Goal: Information Seeking & Learning: Learn about a topic

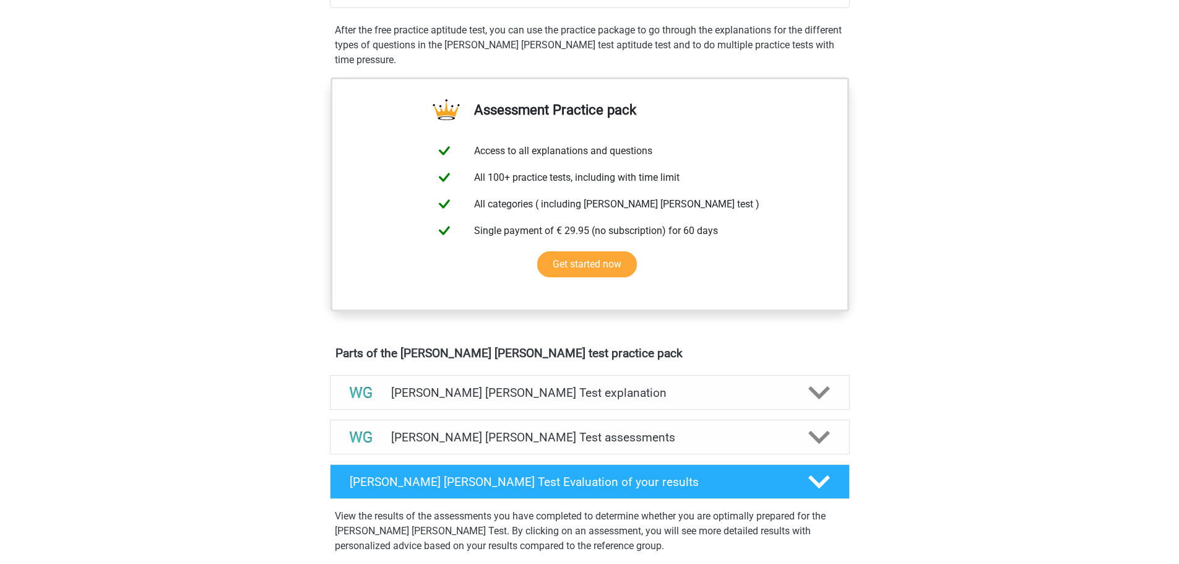
scroll to position [124, 0]
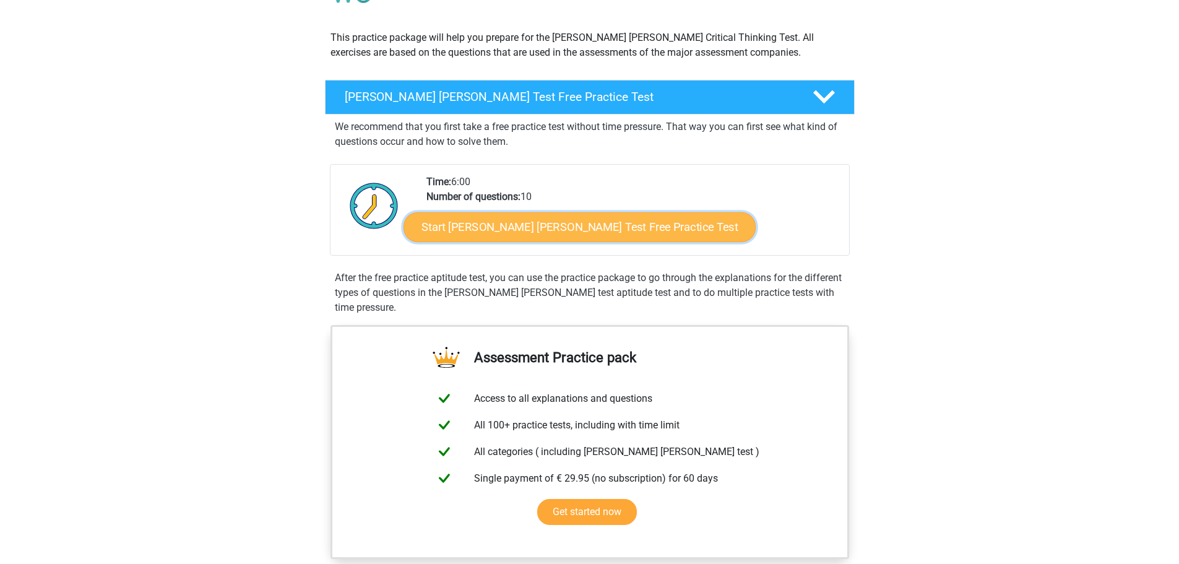
click at [450, 231] on link "Start Watson Glaser Test Free Practice Test" at bounding box center [579, 227] width 352 height 30
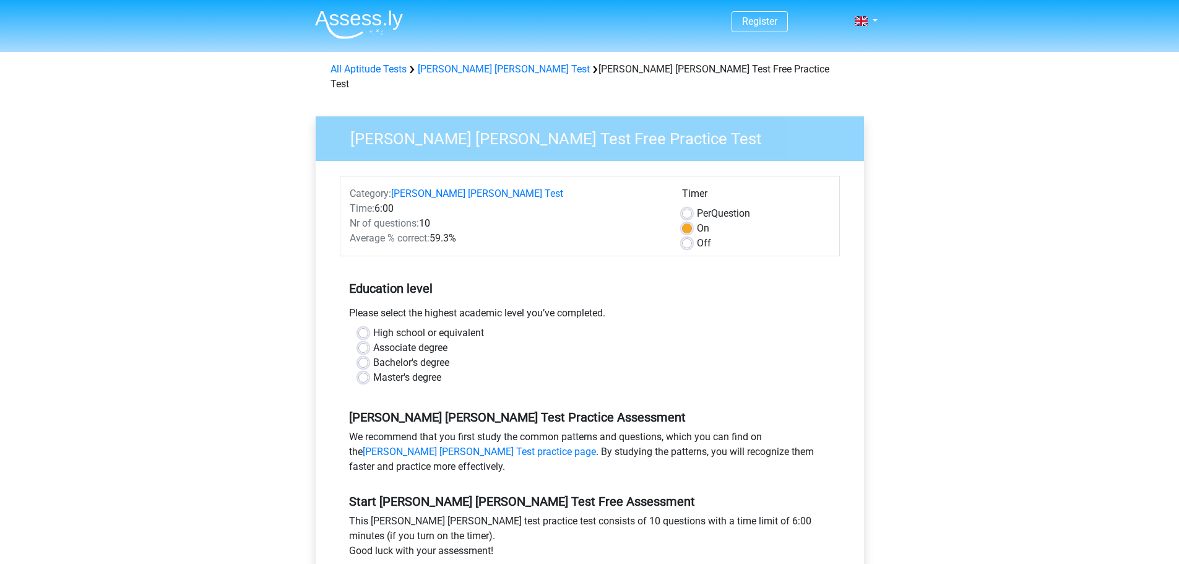
click at [468, 325] on label "High school or equivalent" at bounding box center [428, 332] width 111 height 15
click at [368, 325] on input "High school or equivalent" at bounding box center [363, 331] width 10 height 12
radio input "true"
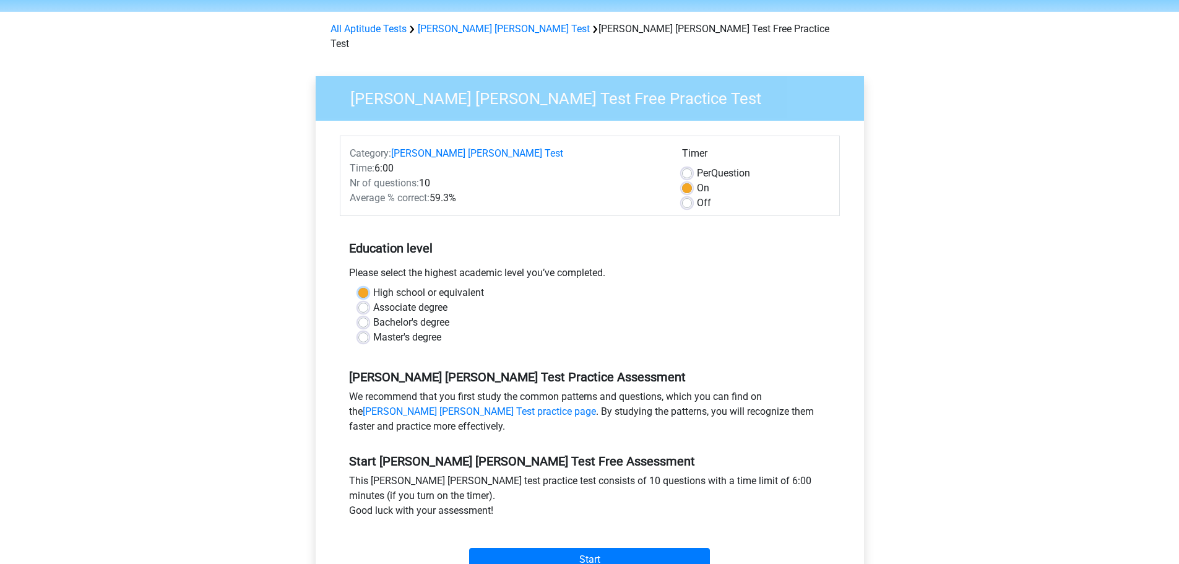
scroll to position [124, 0]
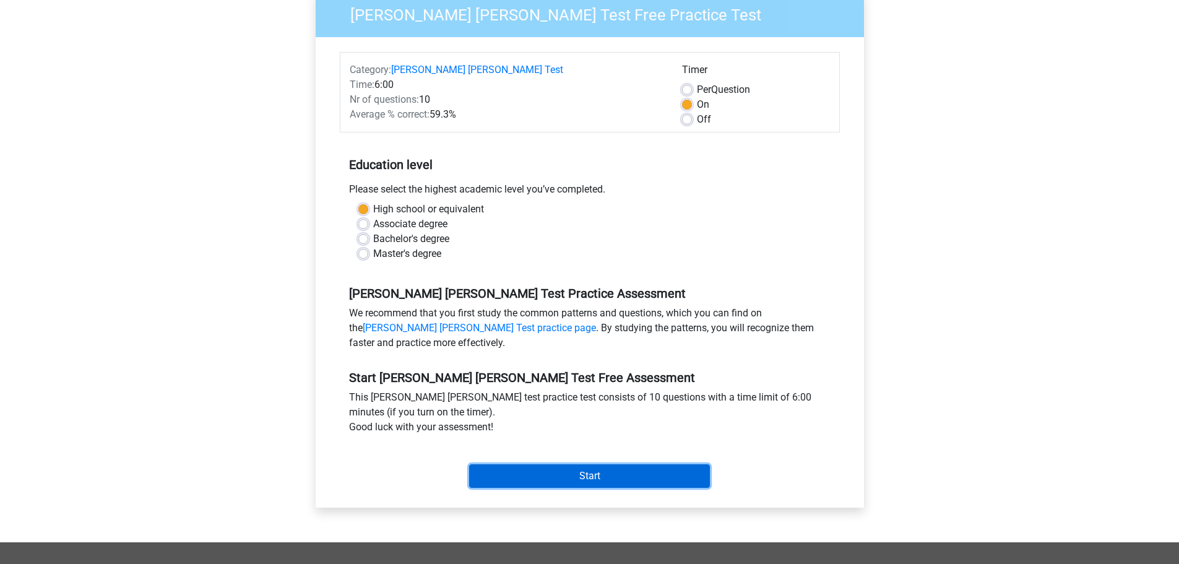
click at [532, 464] on input "Start" at bounding box center [589, 476] width 241 height 24
click at [572, 464] on input "Start" at bounding box center [589, 476] width 241 height 24
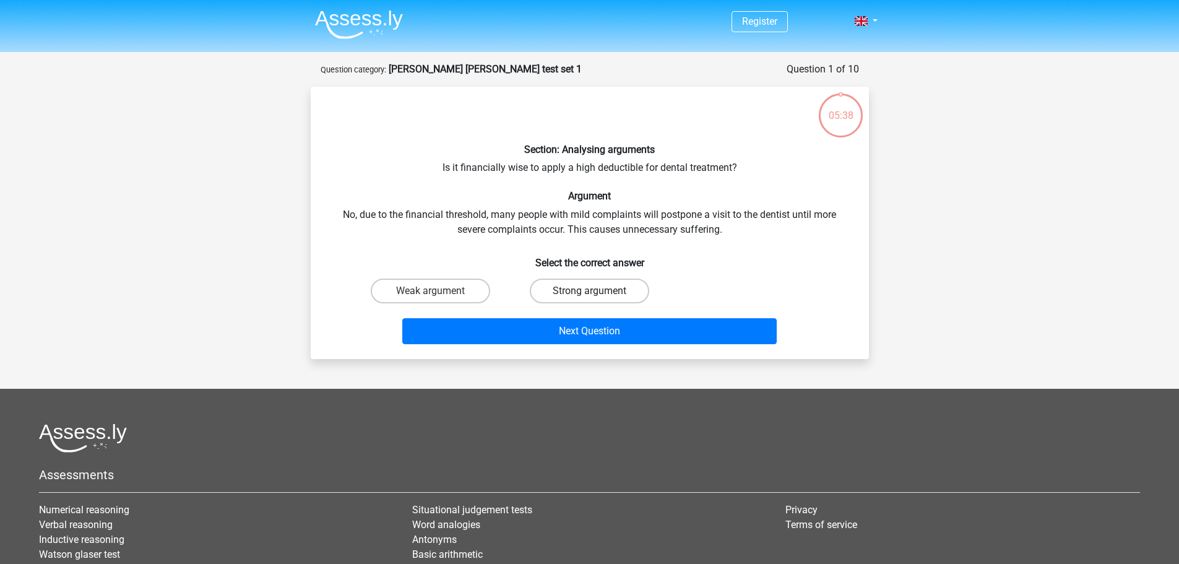
click at [572, 290] on label "Strong argument" at bounding box center [589, 290] width 119 height 25
click at [589, 291] on input "Strong argument" at bounding box center [593, 295] width 8 height 8
radio input "true"
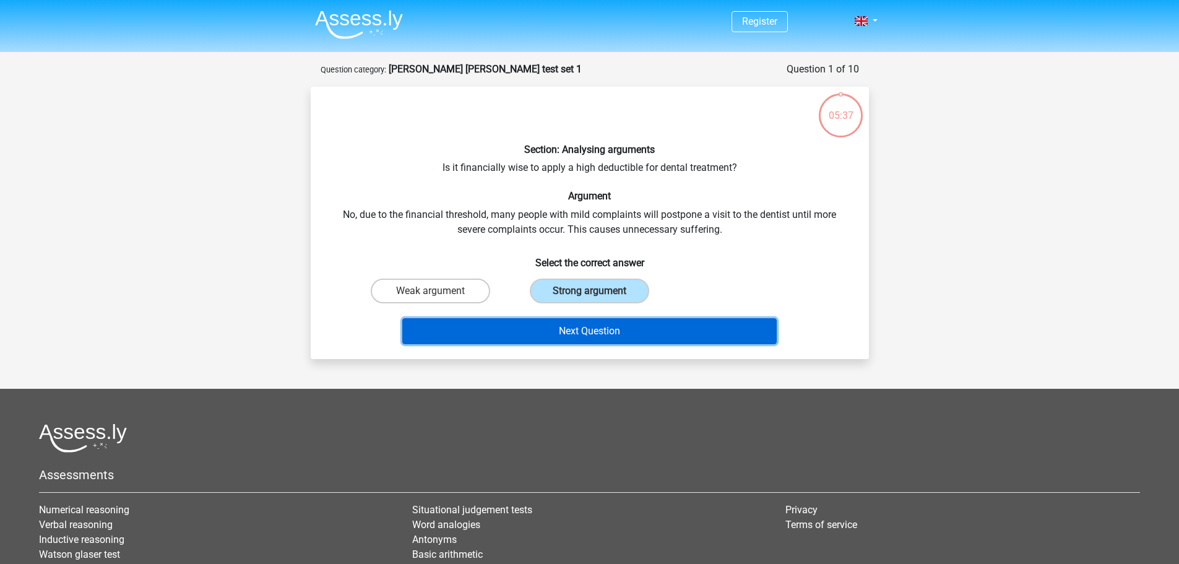
click at [590, 327] on button "Next Question" at bounding box center [589, 331] width 374 height 26
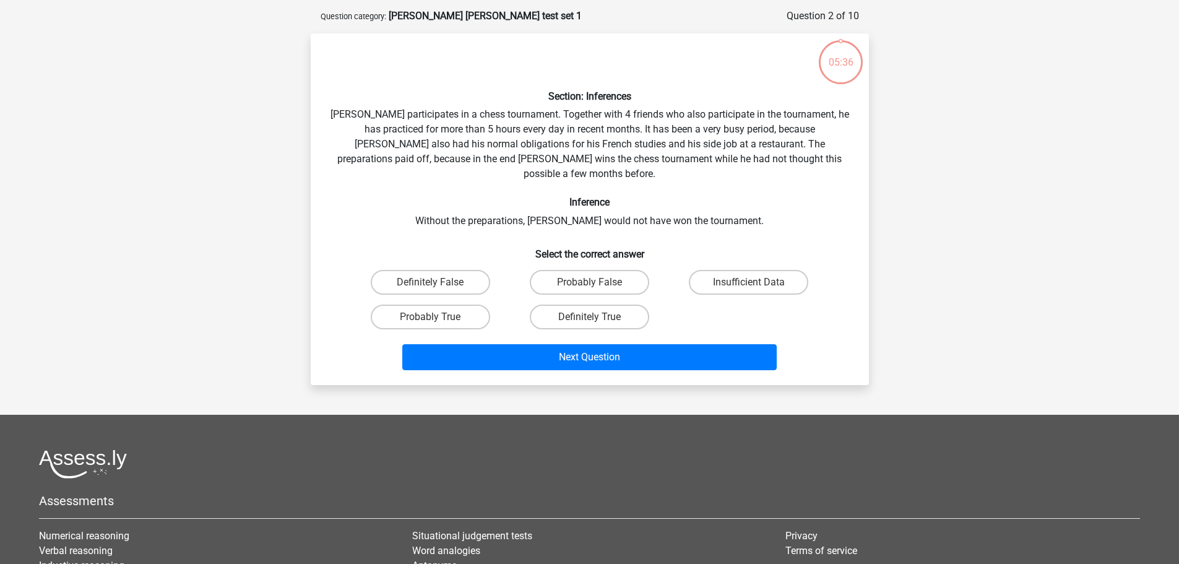
scroll to position [62, 0]
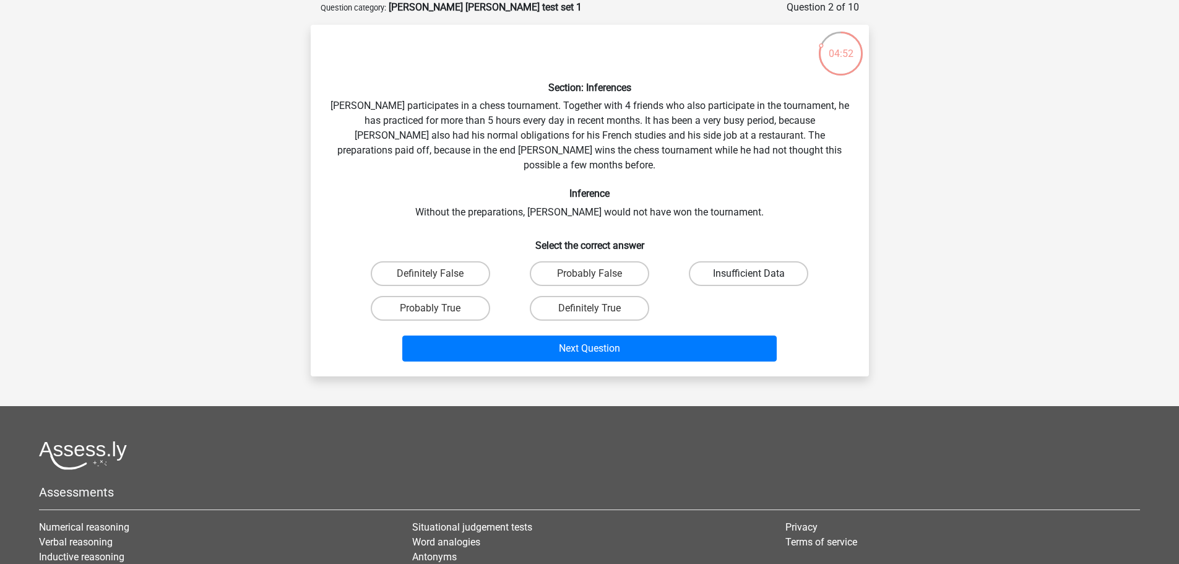
click at [721, 261] on label "Insufficient Data" at bounding box center [748, 273] width 119 height 25
click at [749, 273] on input "Insufficient Data" at bounding box center [753, 277] width 8 height 8
radio input "true"
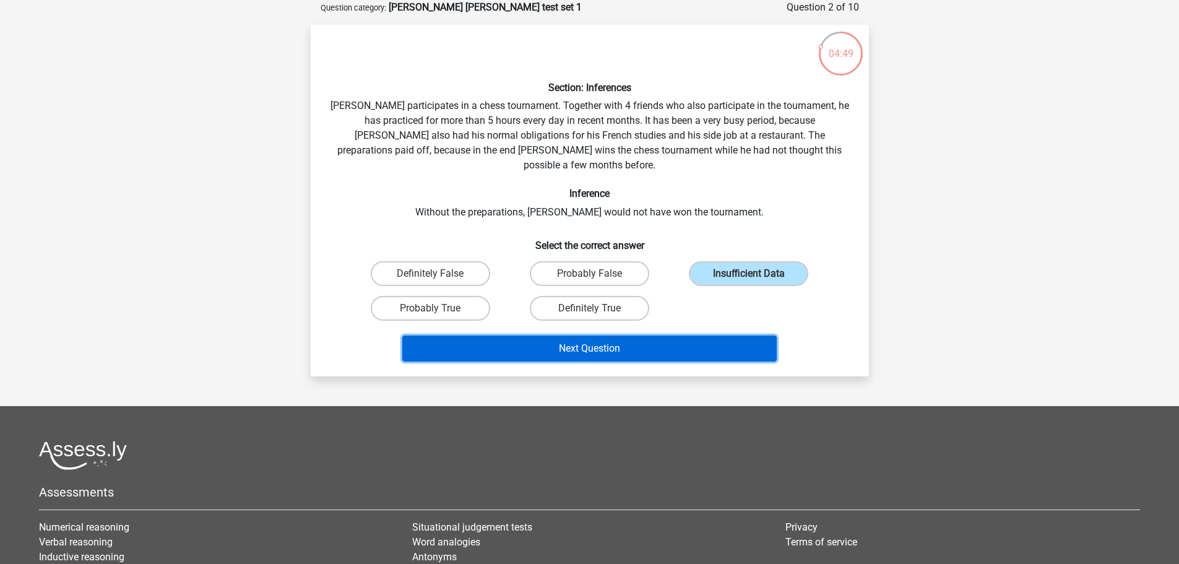
click at [636, 335] on button "Next Question" at bounding box center [589, 348] width 374 height 26
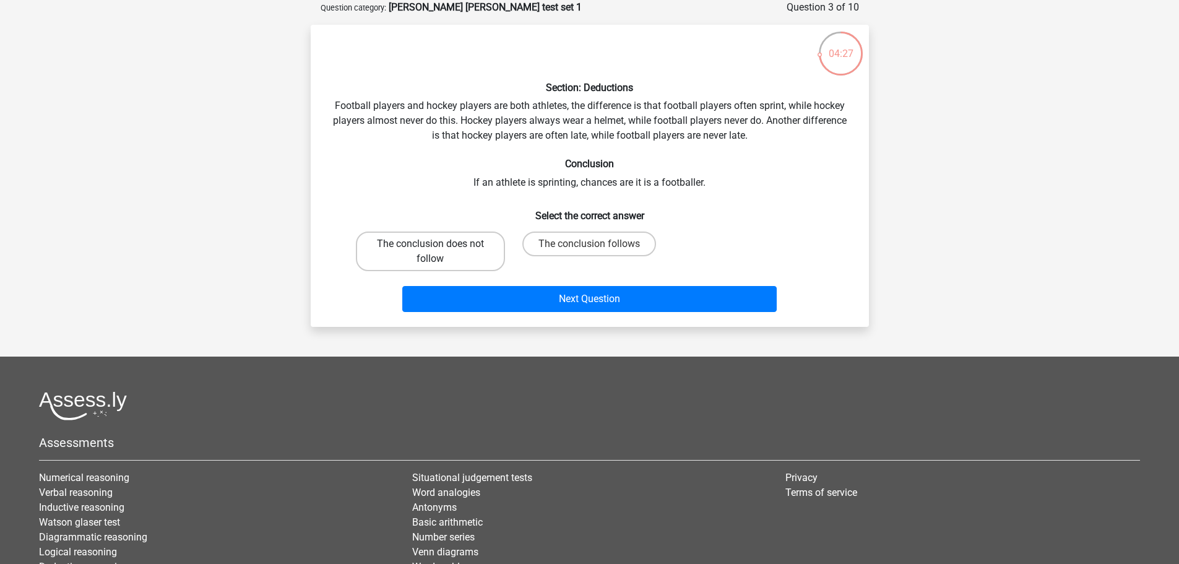
click at [436, 254] on label "The conclusion does not follow" at bounding box center [430, 251] width 149 height 40
click at [436, 252] on input "The conclusion does not follow" at bounding box center [434, 248] width 8 height 8
radio input "true"
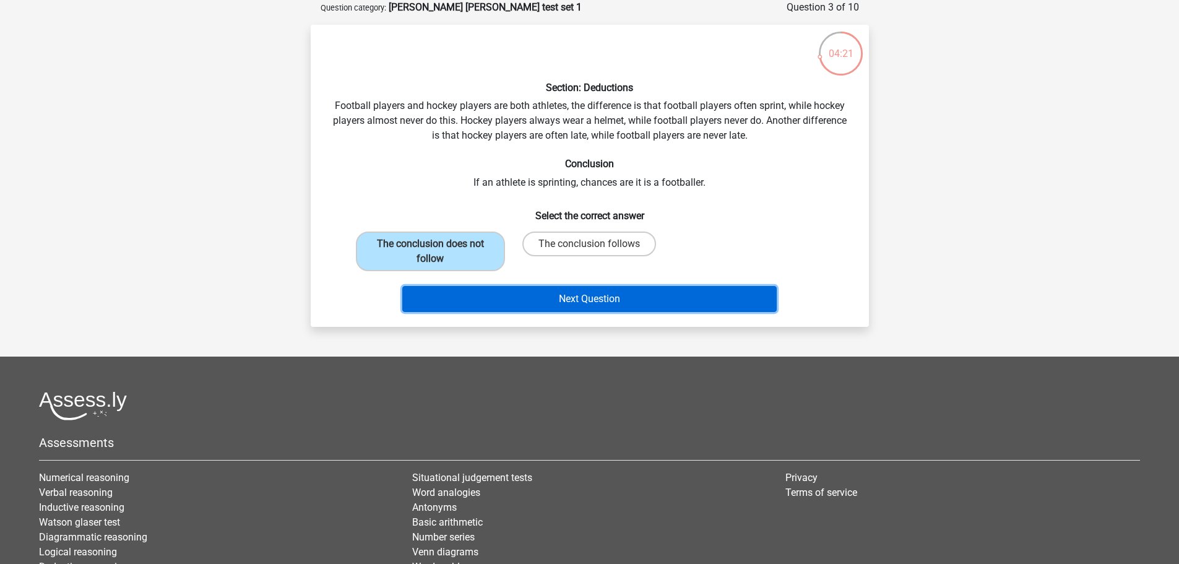
click at [505, 305] on button "Next Question" at bounding box center [589, 299] width 374 height 26
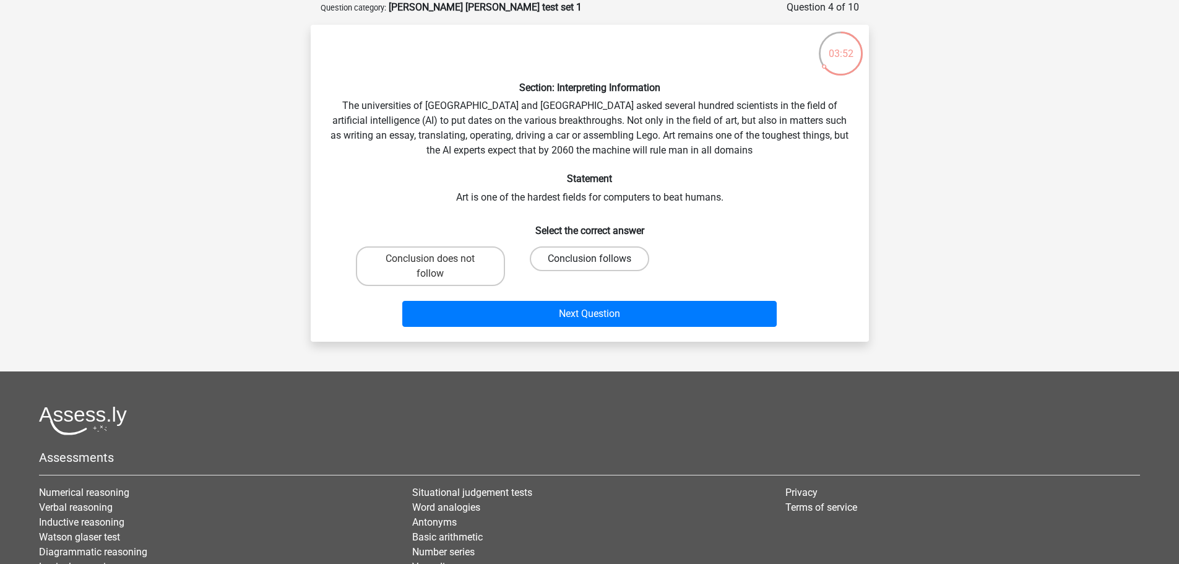
click at [566, 267] on label "Conclusion follows" at bounding box center [589, 258] width 119 height 25
click at [589, 267] on input "Conclusion follows" at bounding box center [593, 263] width 8 height 8
radio input "true"
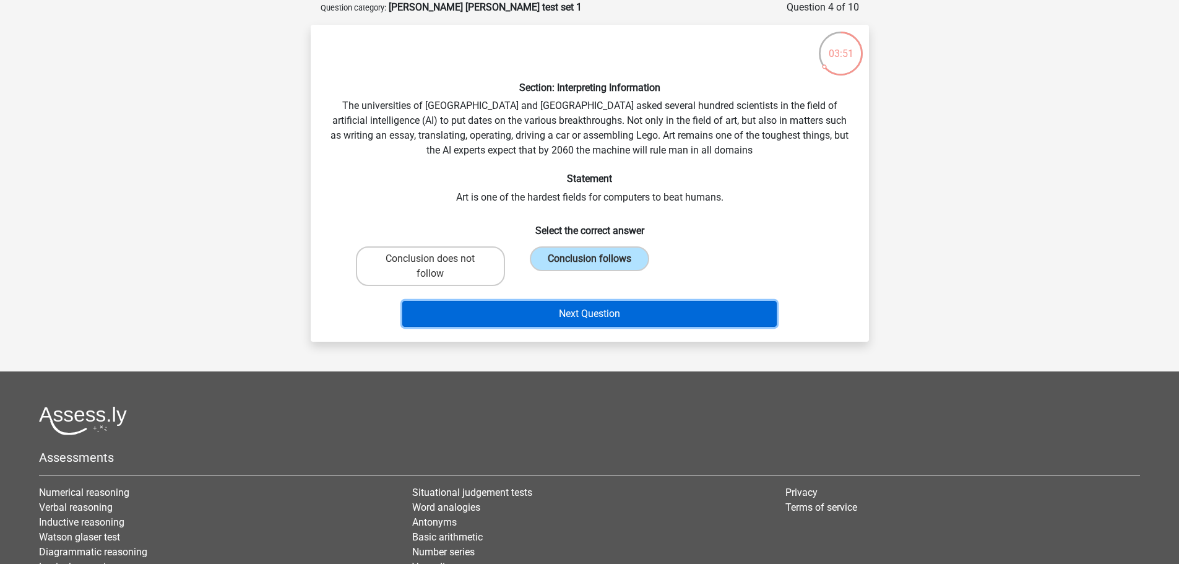
click at [562, 316] on button "Next Question" at bounding box center [589, 314] width 374 height 26
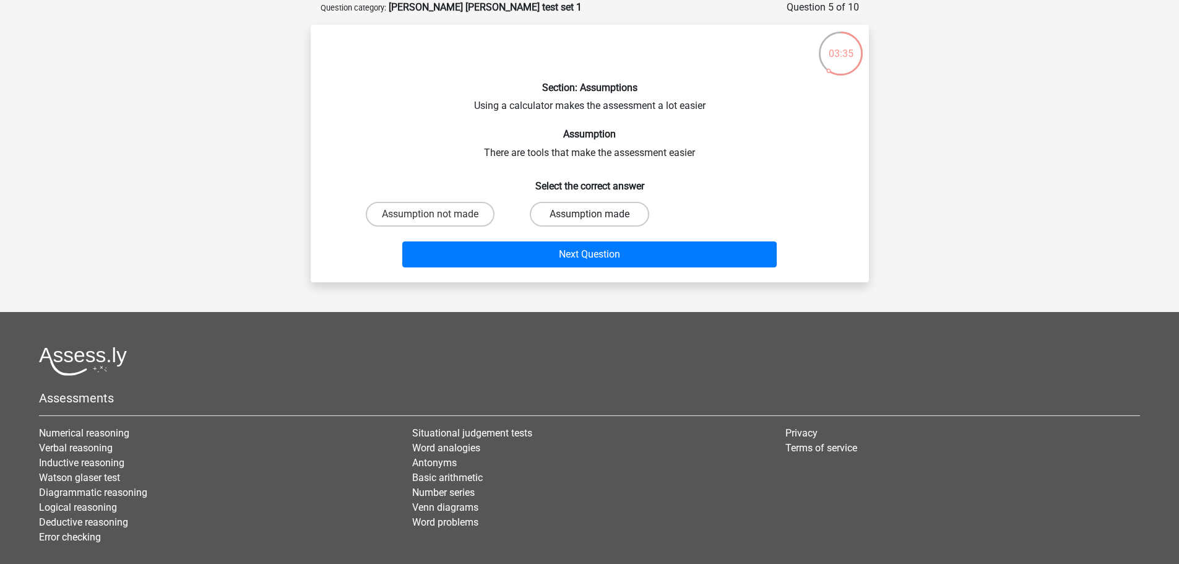
click at [615, 209] on label "Assumption made" at bounding box center [589, 214] width 119 height 25
click at [597, 214] on input "Assumption made" at bounding box center [593, 218] width 8 height 8
radio input "true"
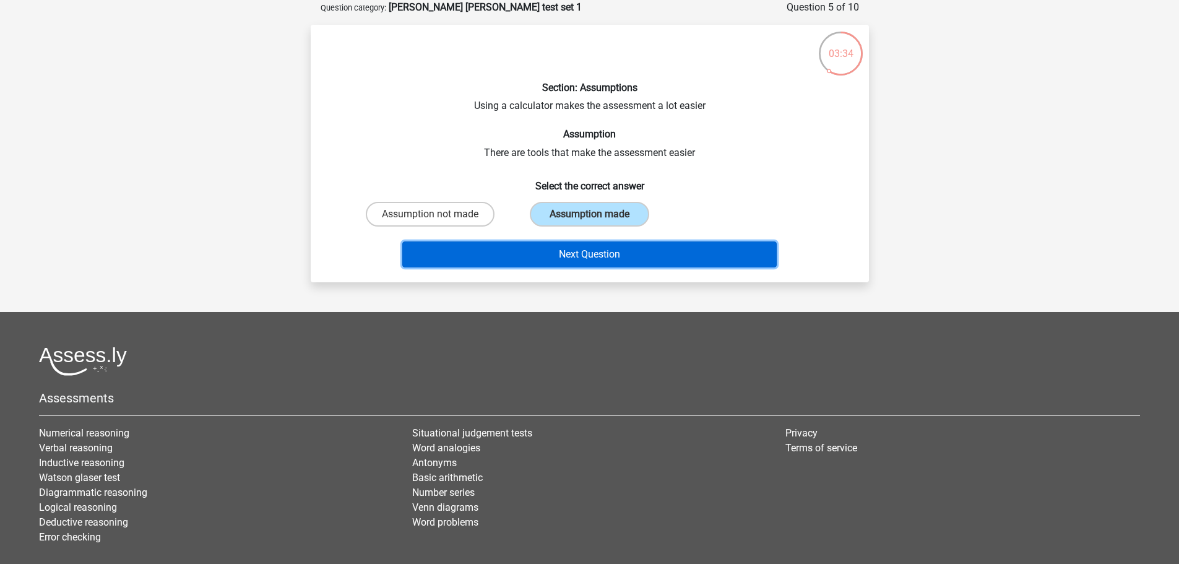
click at [602, 246] on button "Next Question" at bounding box center [589, 254] width 374 height 26
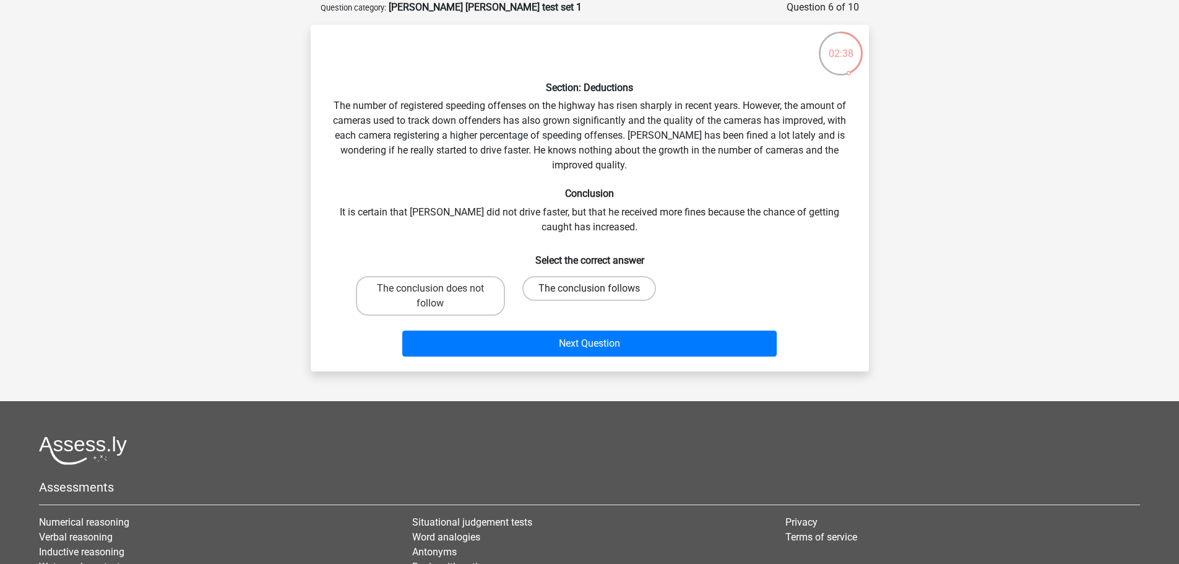
click at [579, 290] on label "The conclusion follows" at bounding box center [589, 288] width 134 height 25
click at [589, 290] on input "The conclusion follows" at bounding box center [593, 292] width 8 height 8
radio input "true"
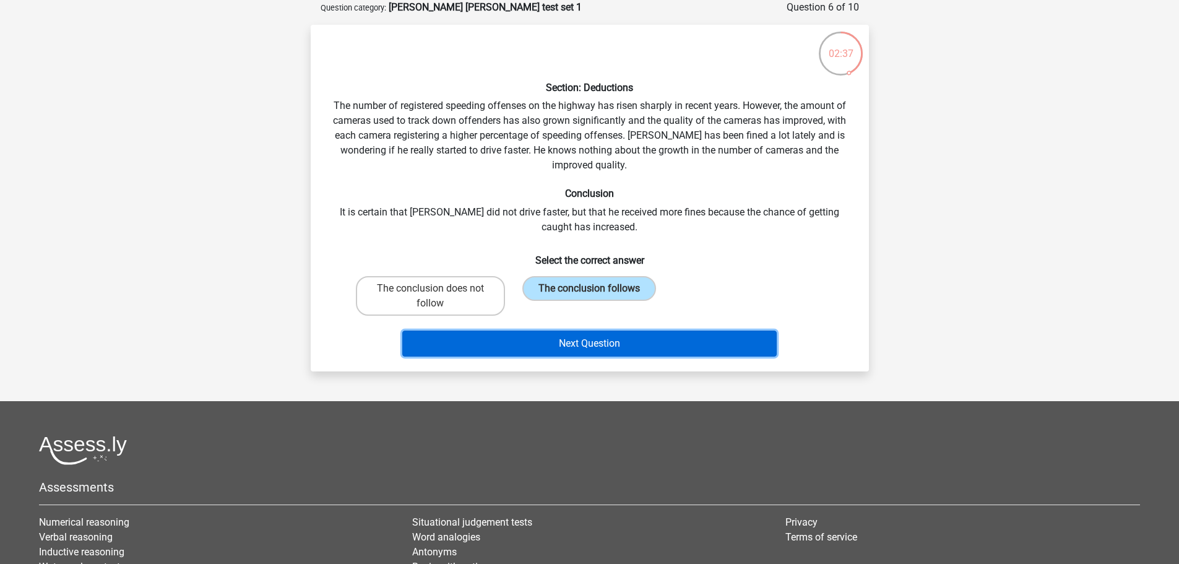
click at [583, 348] on button "Next Question" at bounding box center [589, 343] width 374 height 26
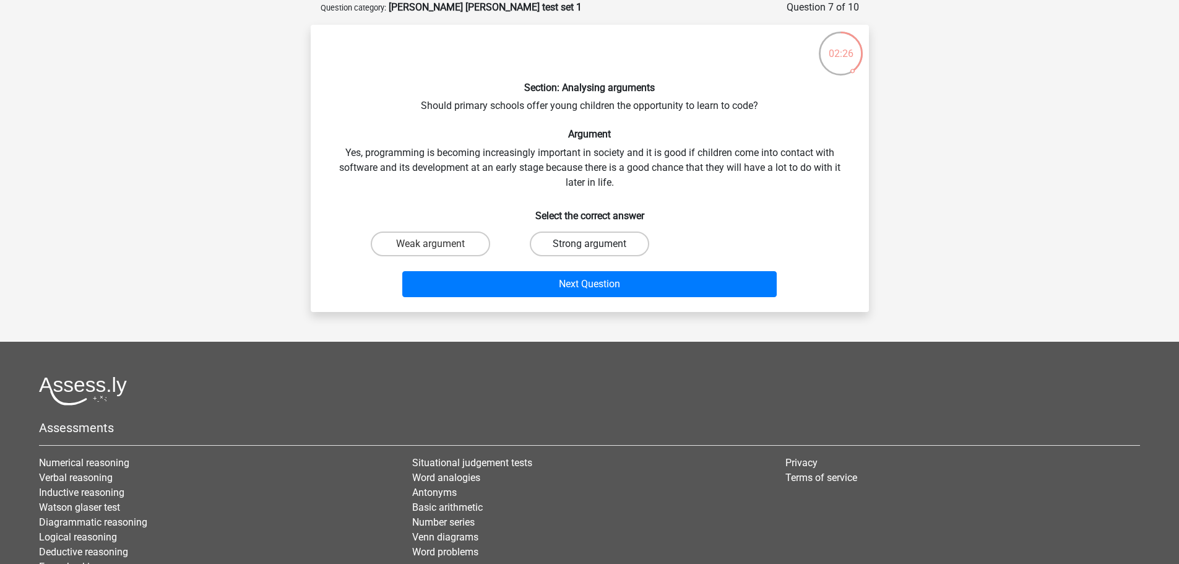
click at [580, 246] on label "Strong argument" at bounding box center [589, 243] width 119 height 25
click at [589, 246] on input "Strong argument" at bounding box center [593, 248] width 8 height 8
radio input "true"
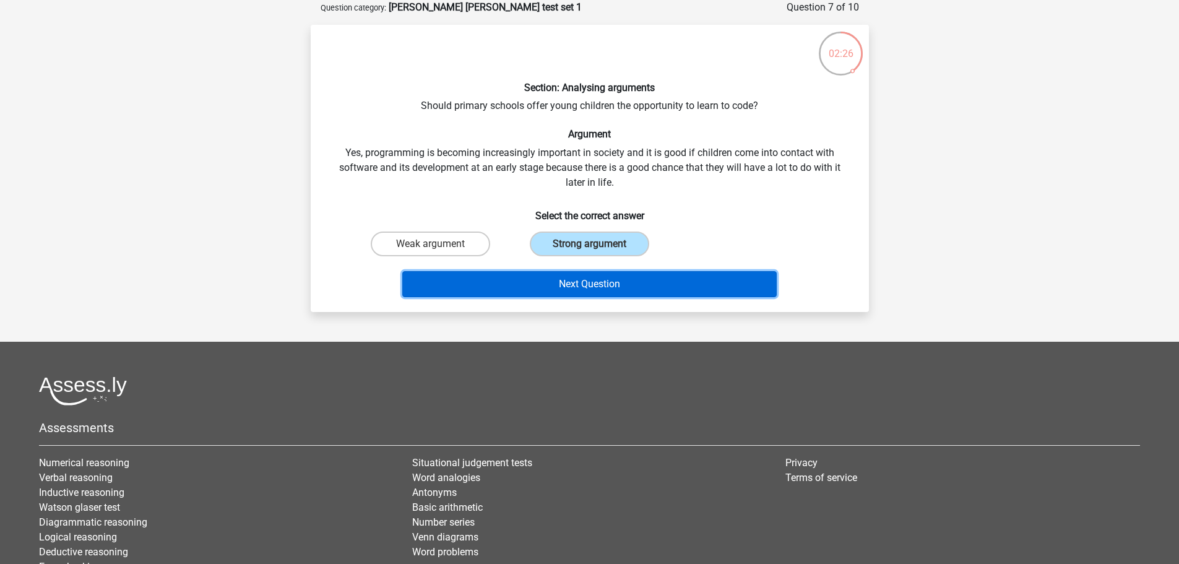
click at [575, 274] on button "Next Question" at bounding box center [589, 284] width 374 height 26
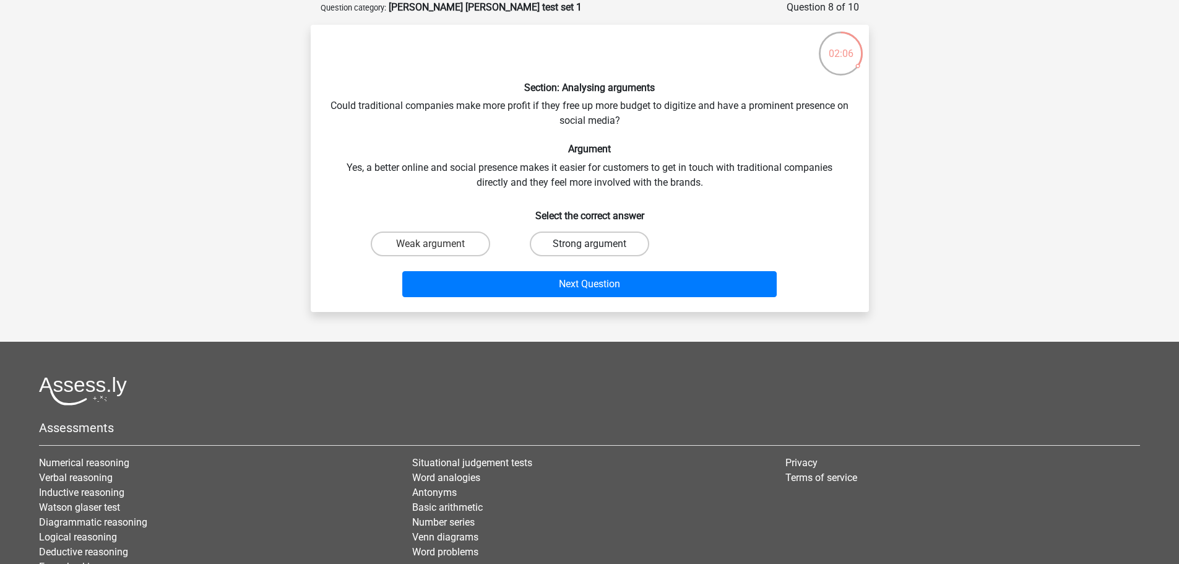
click at [595, 243] on label "Strong argument" at bounding box center [589, 243] width 119 height 25
click at [595, 244] on input "Strong argument" at bounding box center [593, 248] width 8 height 8
radio input "true"
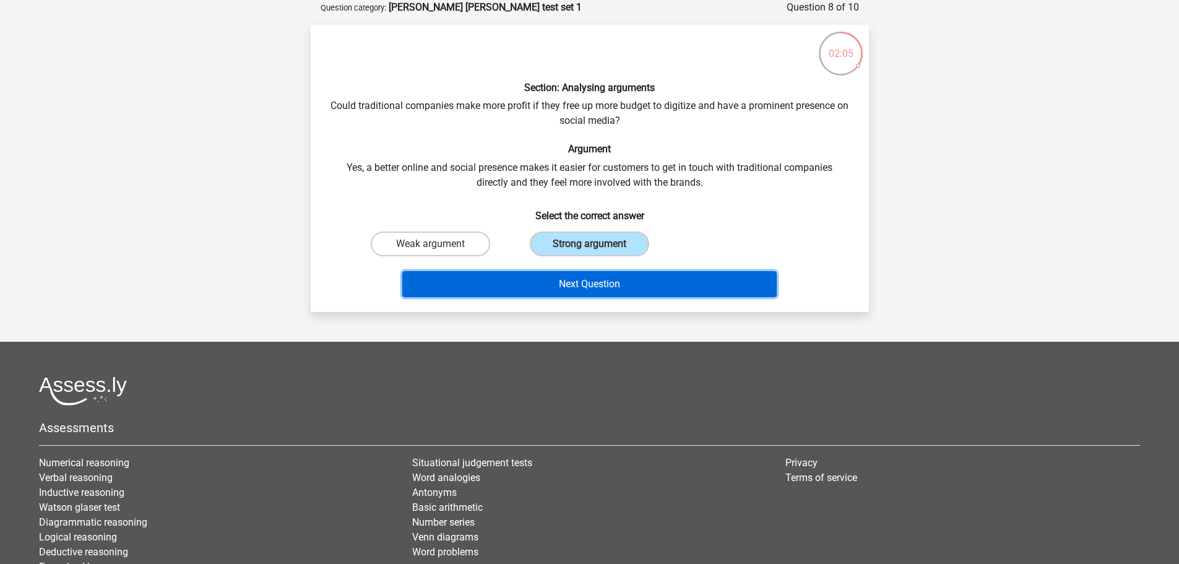
click at [599, 283] on button "Next Question" at bounding box center [589, 284] width 374 height 26
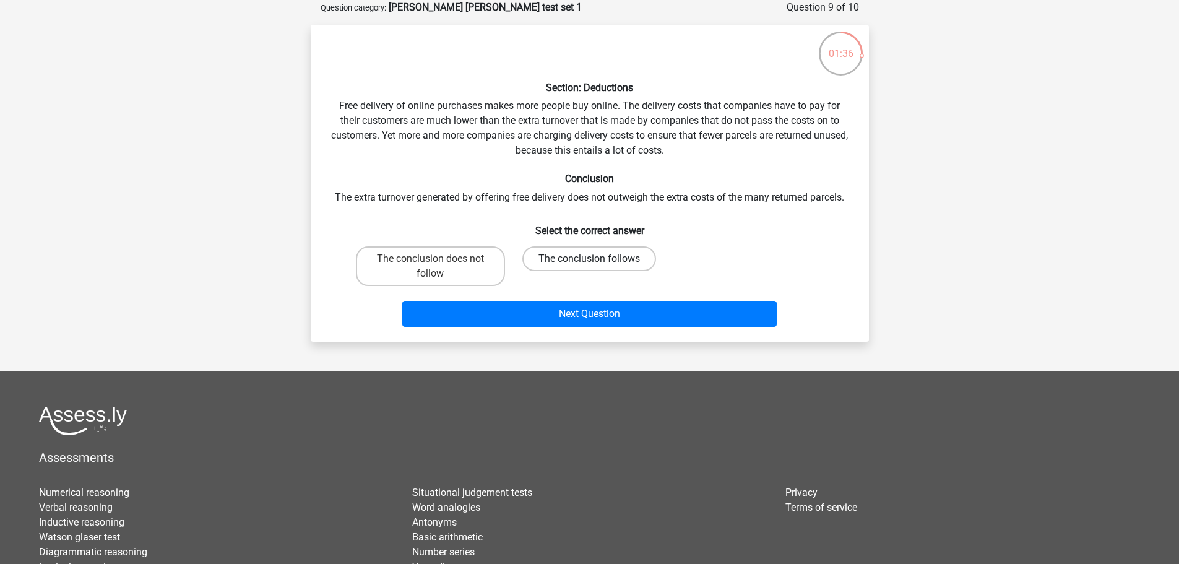
click at [603, 261] on label "The conclusion follows" at bounding box center [589, 258] width 134 height 25
click at [597, 261] on input "The conclusion follows" at bounding box center [593, 263] width 8 height 8
radio input "true"
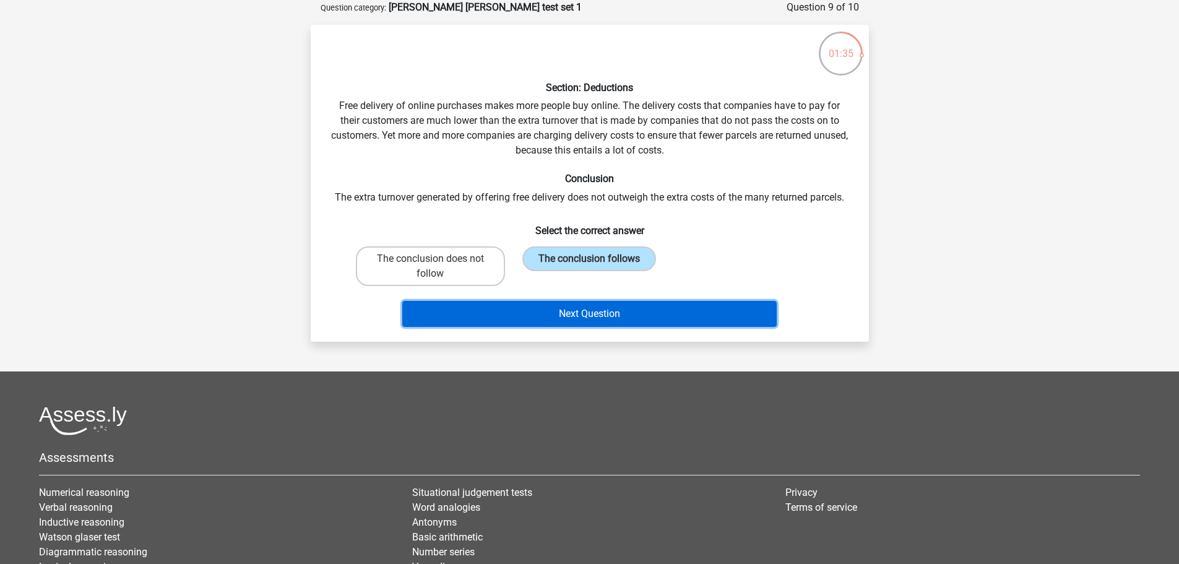
click at [587, 314] on button "Next Question" at bounding box center [589, 314] width 374 height 26
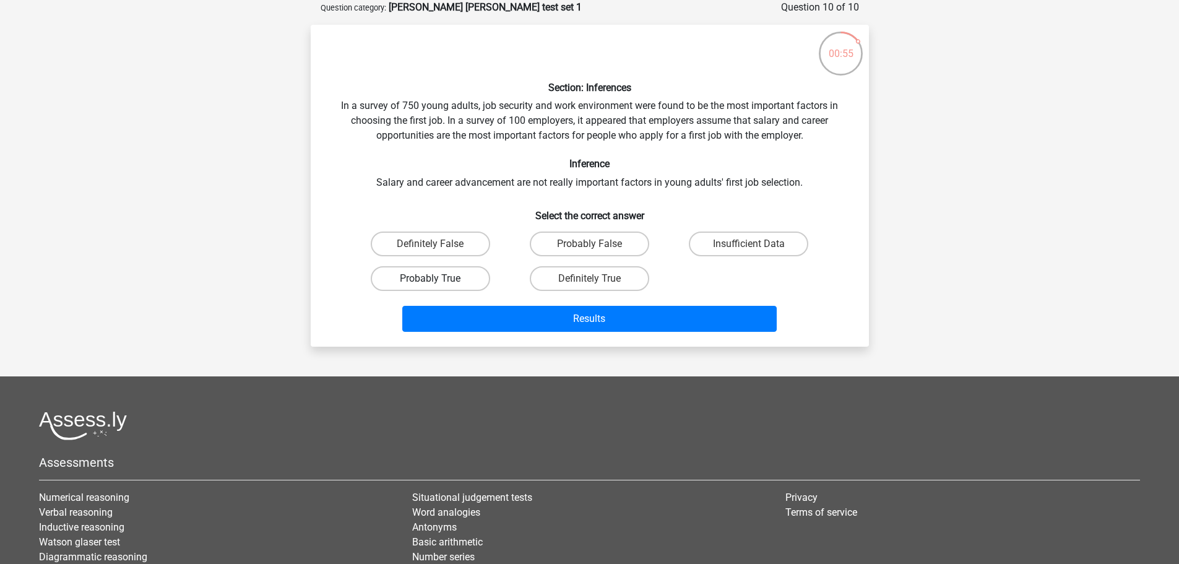
click at [452, 280] on label "Probably True" at bounding box center [430, 278] width 119 height 25
click at [438, 280] on input "Probably True" at bounding box center [434, 282] width 8 height 8
radio input "true"
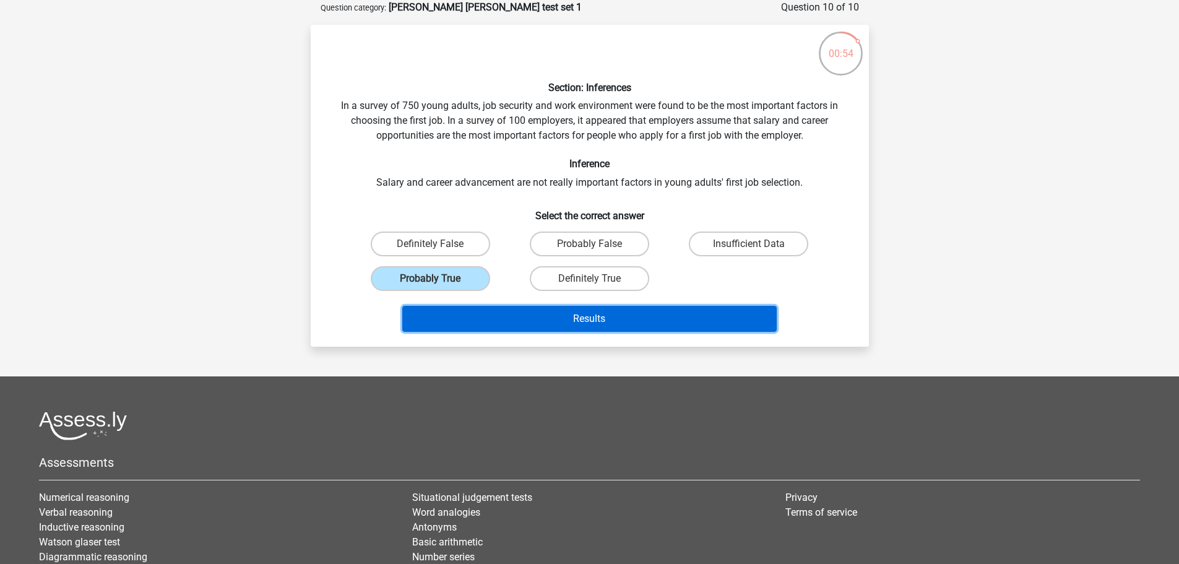
click at [486, 325] on button "Results" at bounding box center [589, 319] width 374 height 26
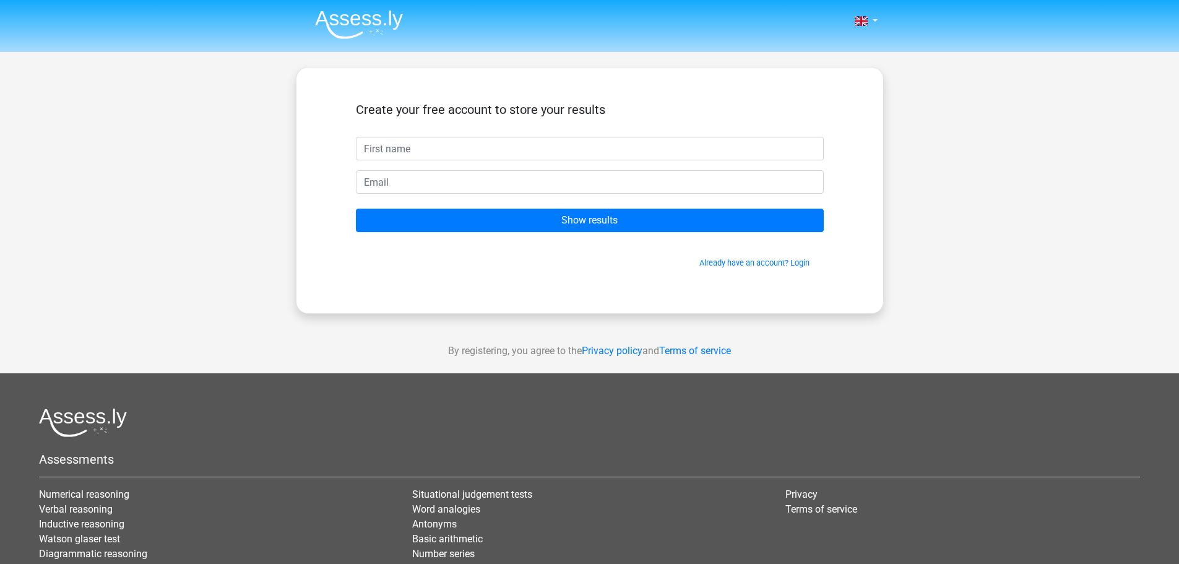
click at [483, 150] on input "text" at bounding box center [590, 149] width 468 height 24
type input "Deez"
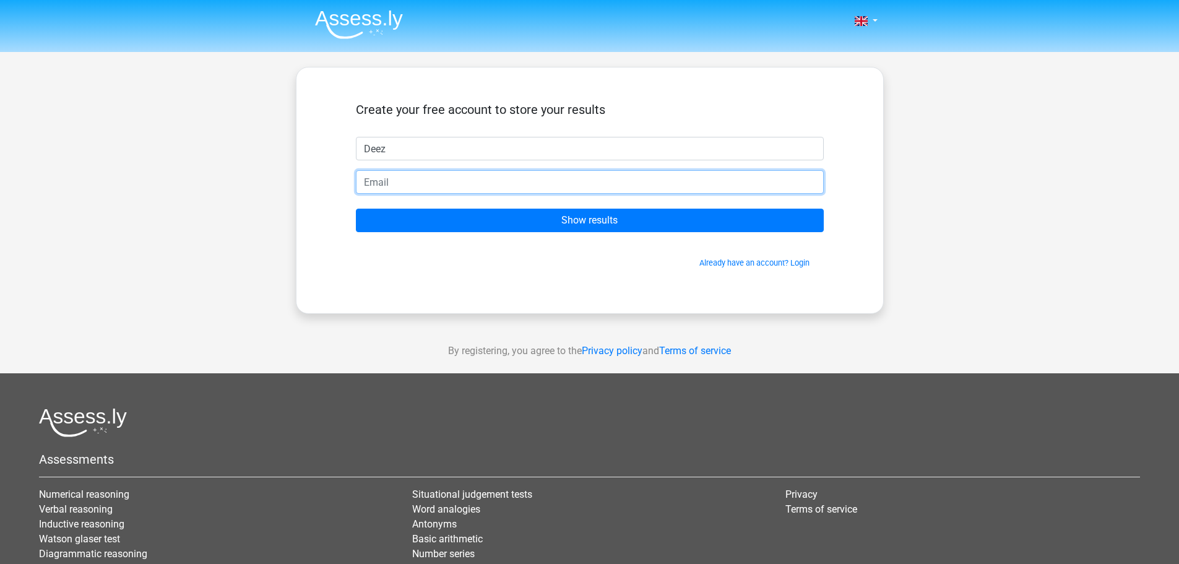
click at [450, 181] on input "email" at bounding box center [590, 182] width 468 height 24
type input "g"
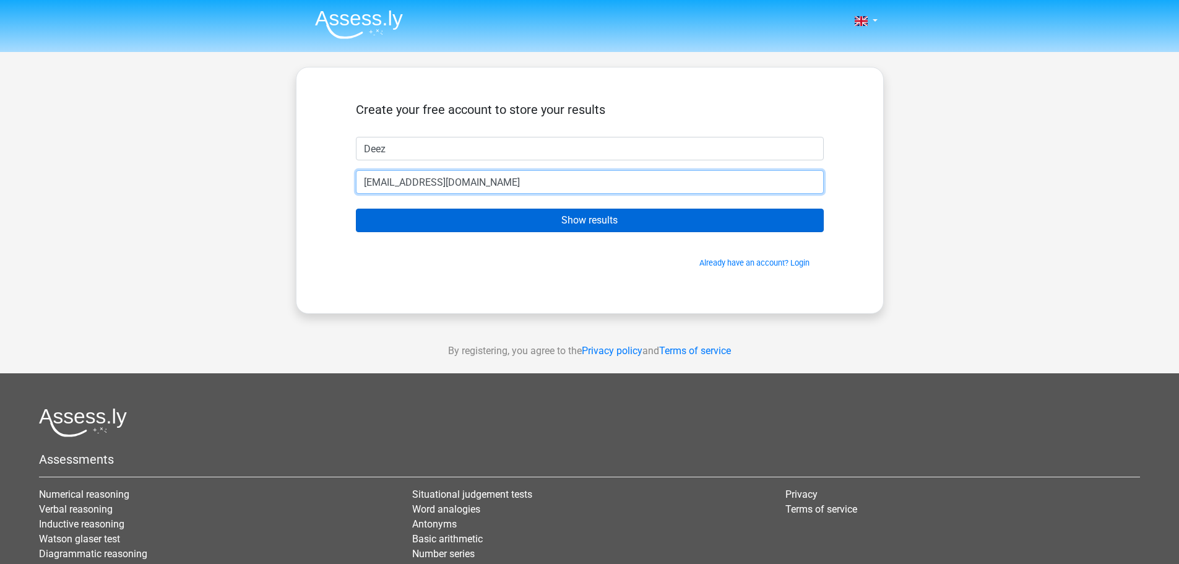
type input "[EMAIL_ADDRESS][DOMAIN_NAME]"
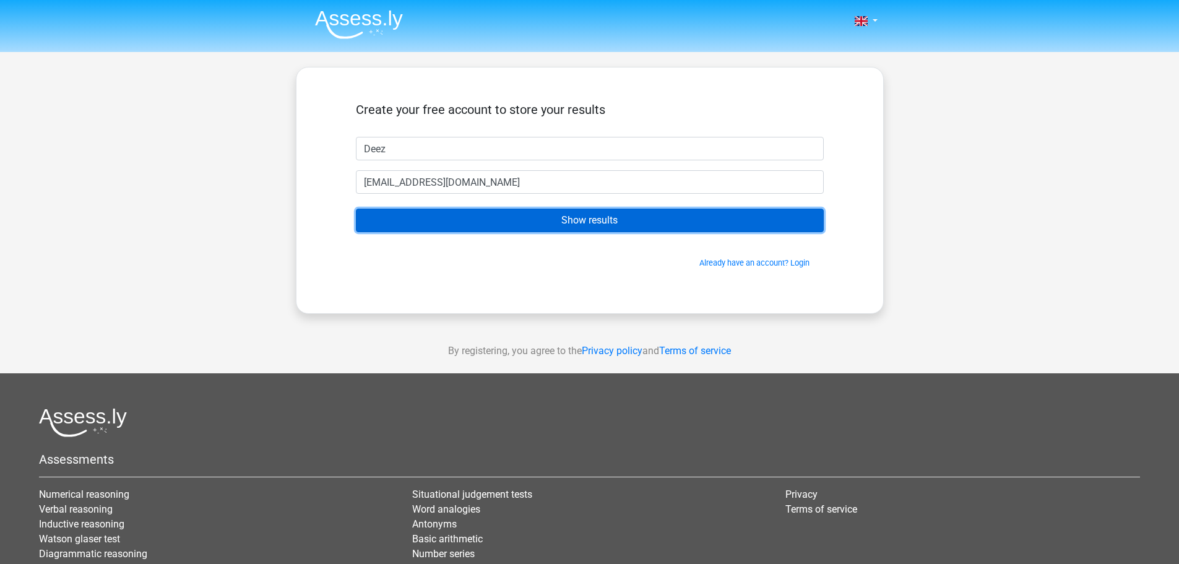
click at [499, 224] on input "Show results" at bounding box center [590, 221] width 468 height 24
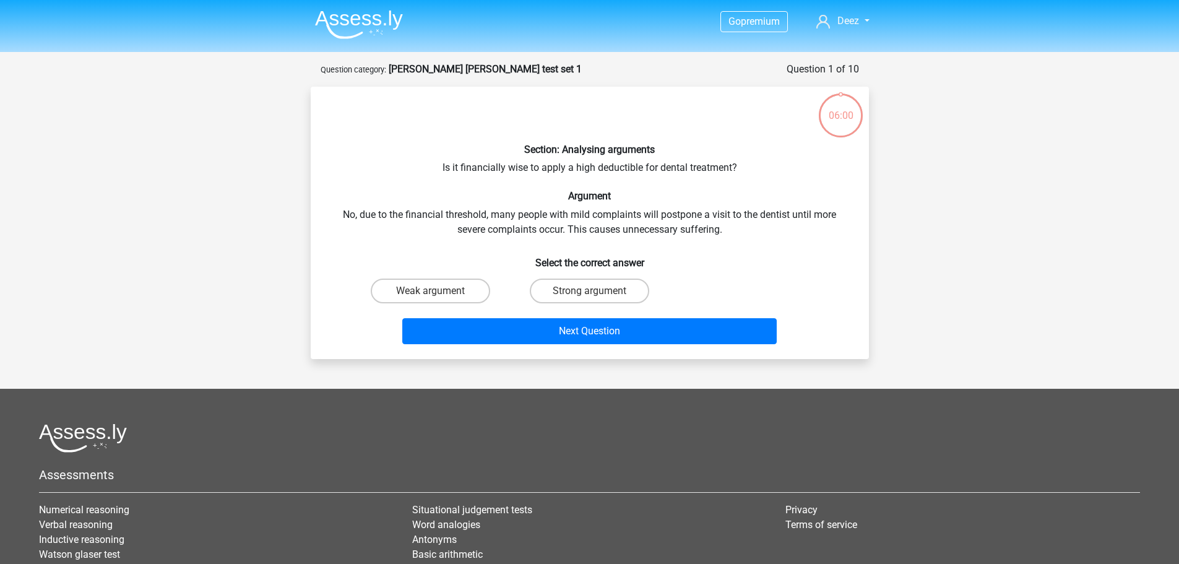
scroll to position [62, 0]
click at [385, 295] on label "Weak argument" at bounding box center [430, 290] width 119 height 25
click at [430, 295] on input "Weak argument" at bounding box center [434, 295] width 8 height 8
radio input "true"
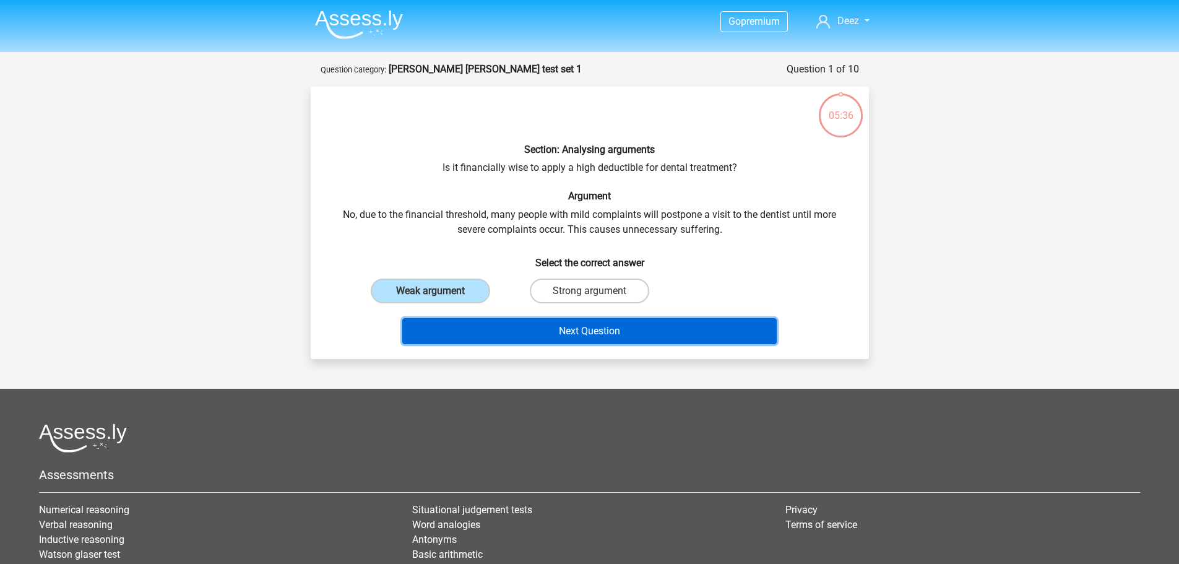
click at [500, 325] on button "Next Question" at bounding box center [589, 331] width 374 height 26
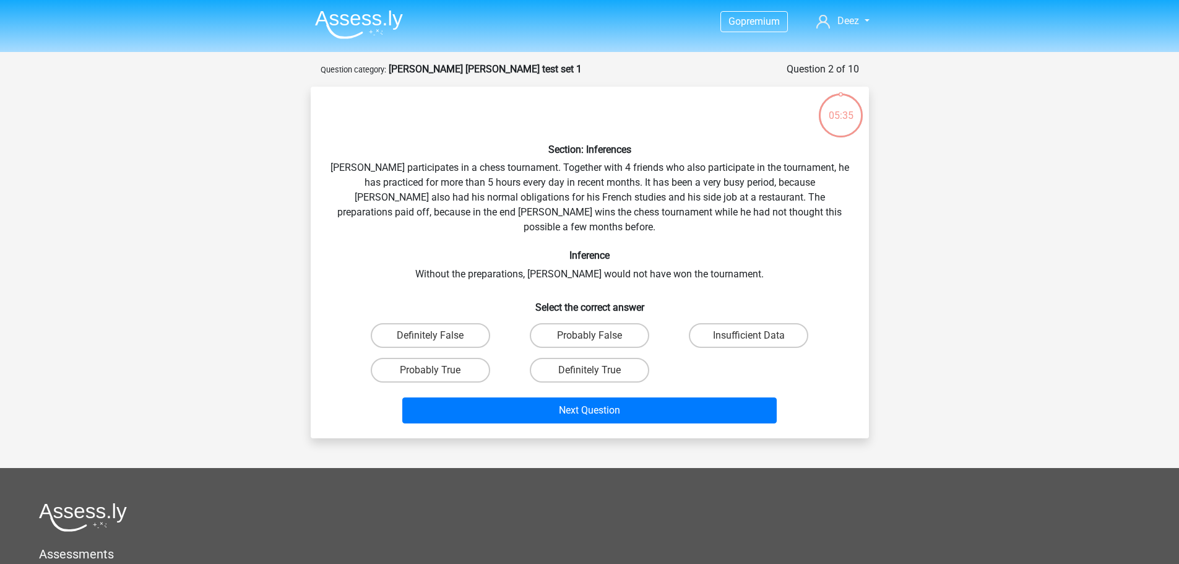
scroll to position [62, 0]
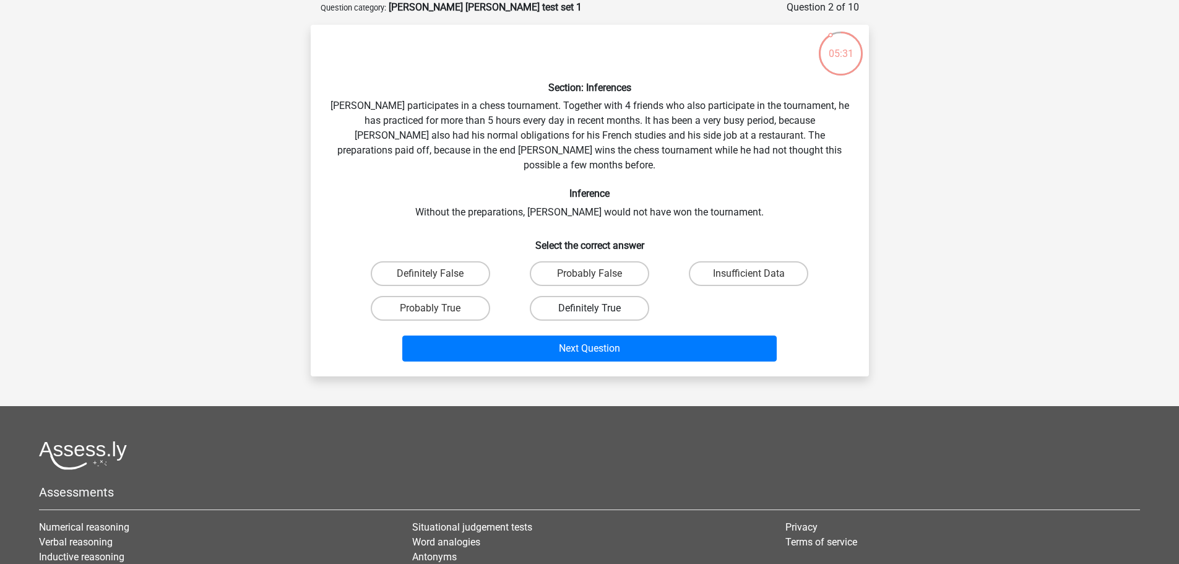
click at [578, 304] on label "Definitely True" at bounding box center [589, 308] width 119 height 25
click at [589, 308] on input "Definitely True" at bounding box center [593, 312] width 8 height 8
radio input "true"
click at [457, 296] on label "Probably True" at bounding box center [430, 308] width 119 height 25
click at [438, 308] on input "Probably True" at bounding box center [434, 312] width 8 height 8
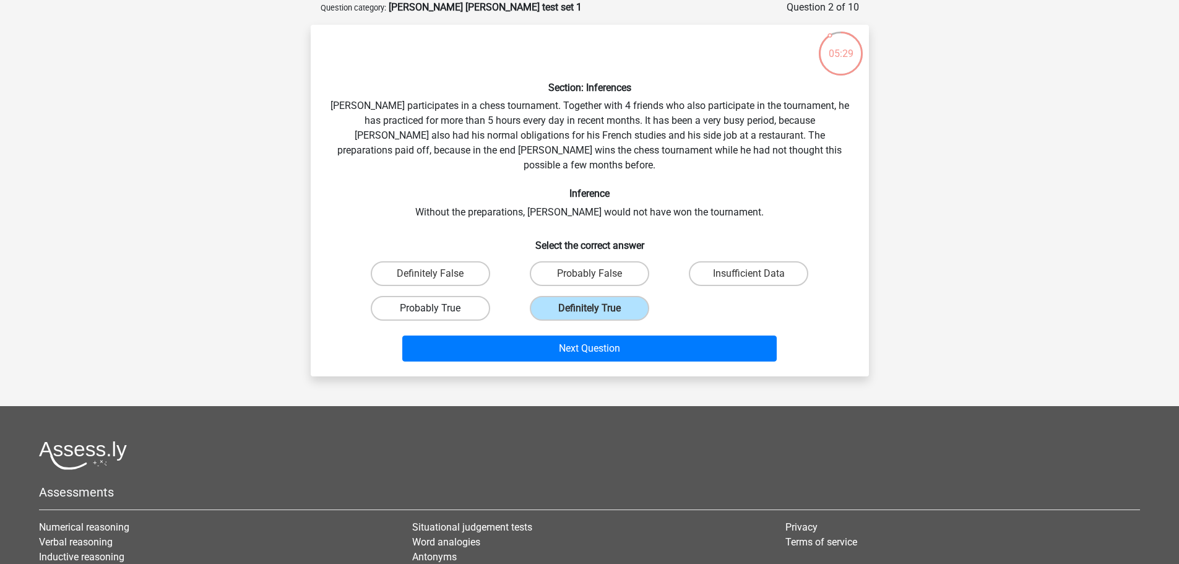
radio input "true"
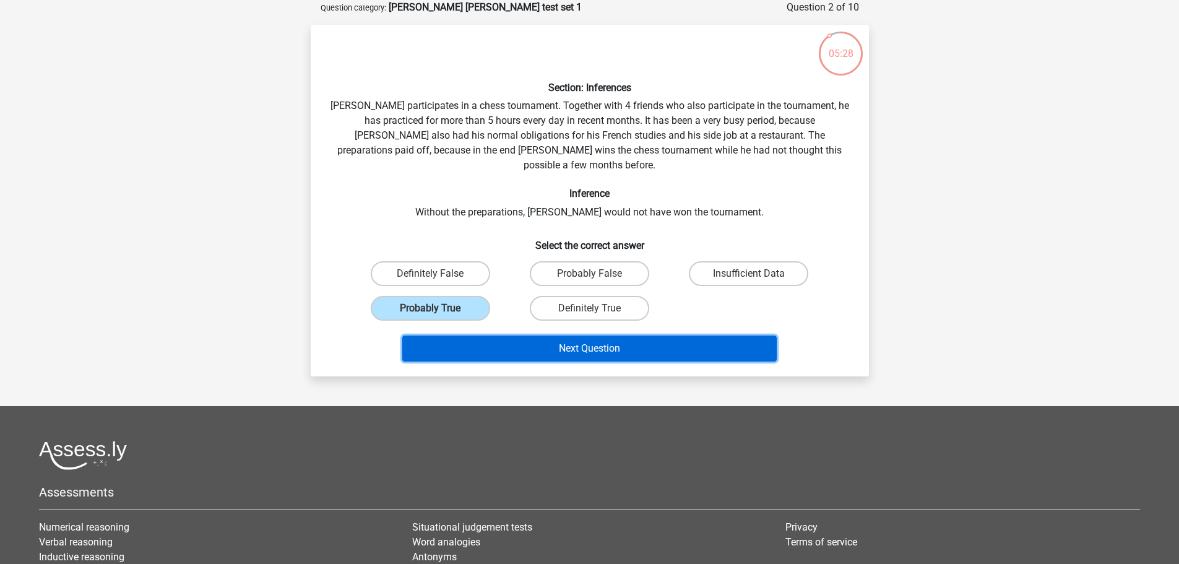
click at [482, 345] on button "Next Question" at bounding box center [589, 348] width 374 height 26
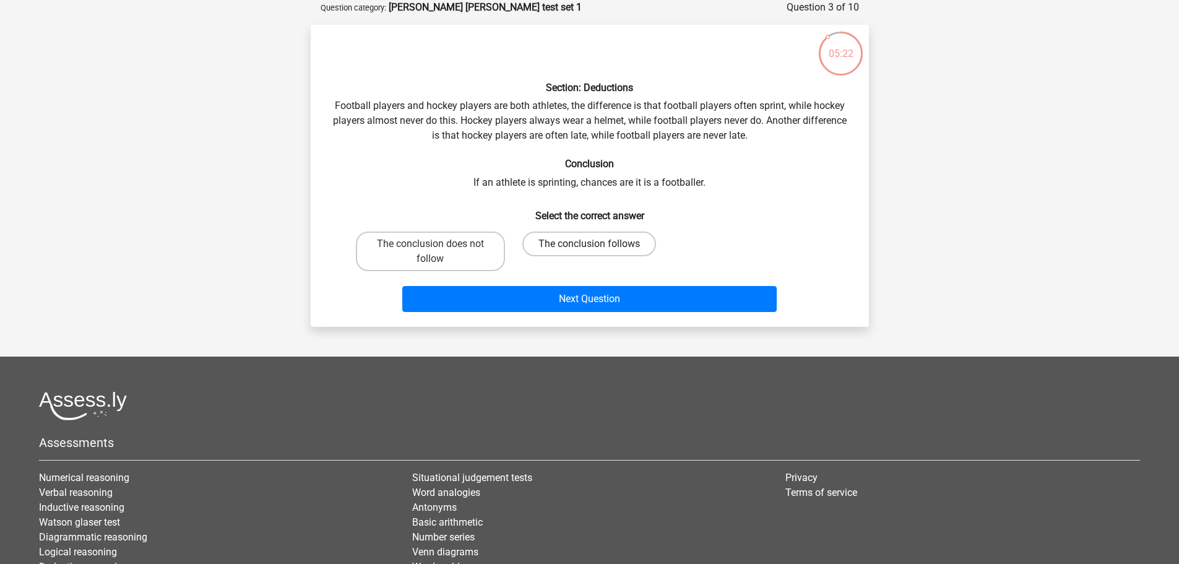
click at [574, 241] on label "The conclusion follows" at bounding box center [589, 243] width 134 height 25
click at [589, 244] on input "The conclusion follows" at bounding box center [593, 248] width 8 height 8
radio input "true"
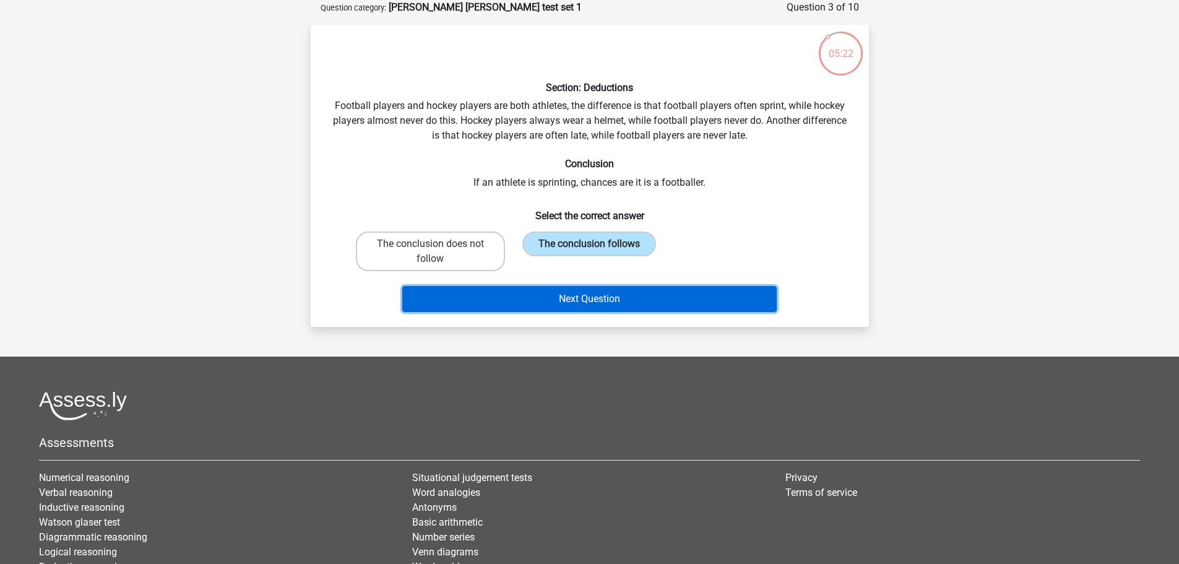
click at [552, 295] on button "Next Question" at bounding box center [589, 299] width 374 height 26
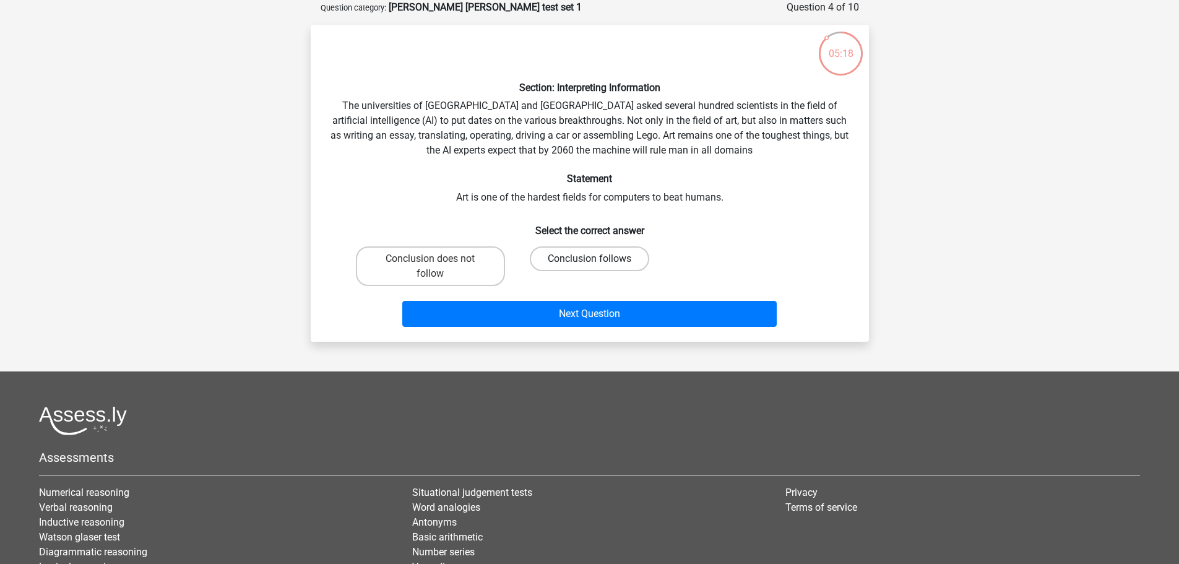
click at [561, 260] on label "Conclusion follows" at bounding box center [589, 258] width 119 height 25
click at [589, 260] on input "Conclusion follows" at bounding box center [593, 263] width 8 height 8
radio input "true"
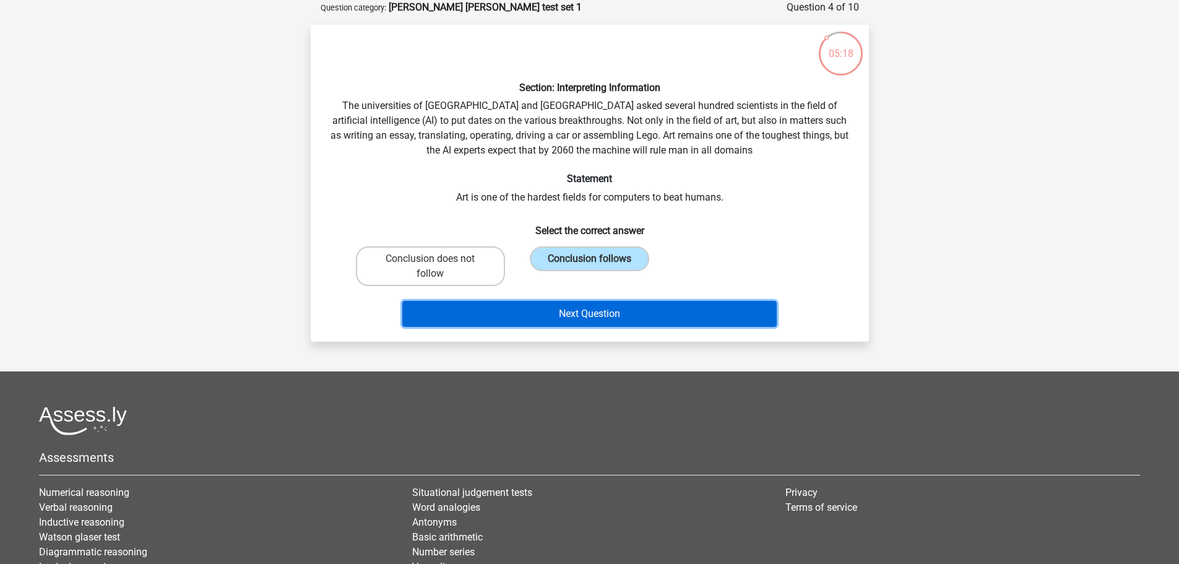
click at [550, 307] on button "Next Question" at bounding box center [589, 314] width 374 height 26
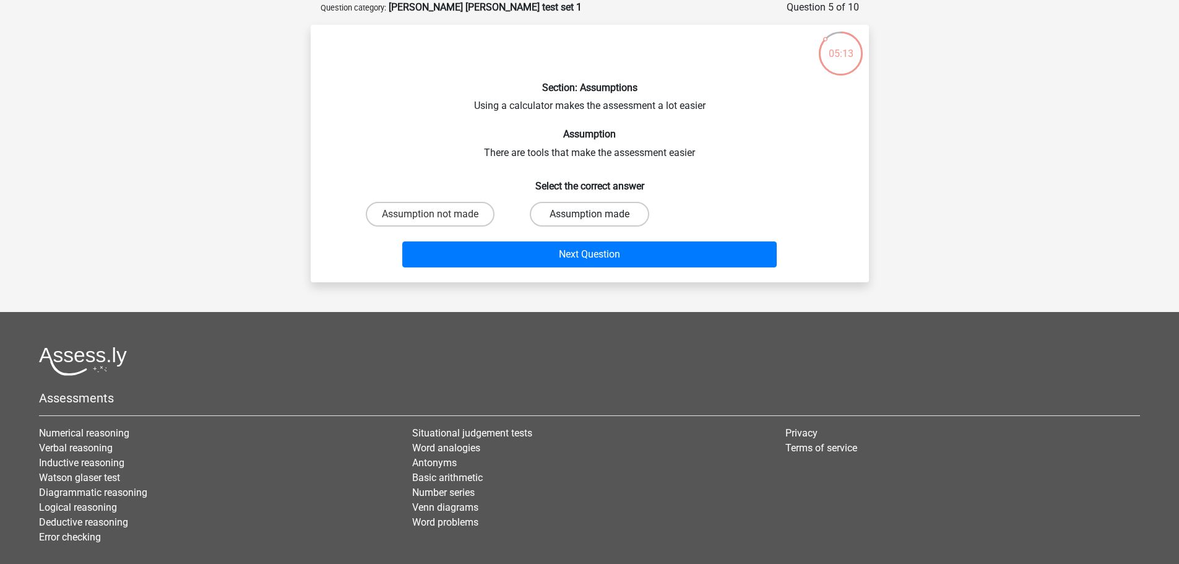
click at [583, 219] on label "Assumption made" at bounding box center [589, 214] width 119 height 25
click at [589, 219] on input "Assumption made" at bounding box center [593, 218] width 8 height 8
radio input "true"
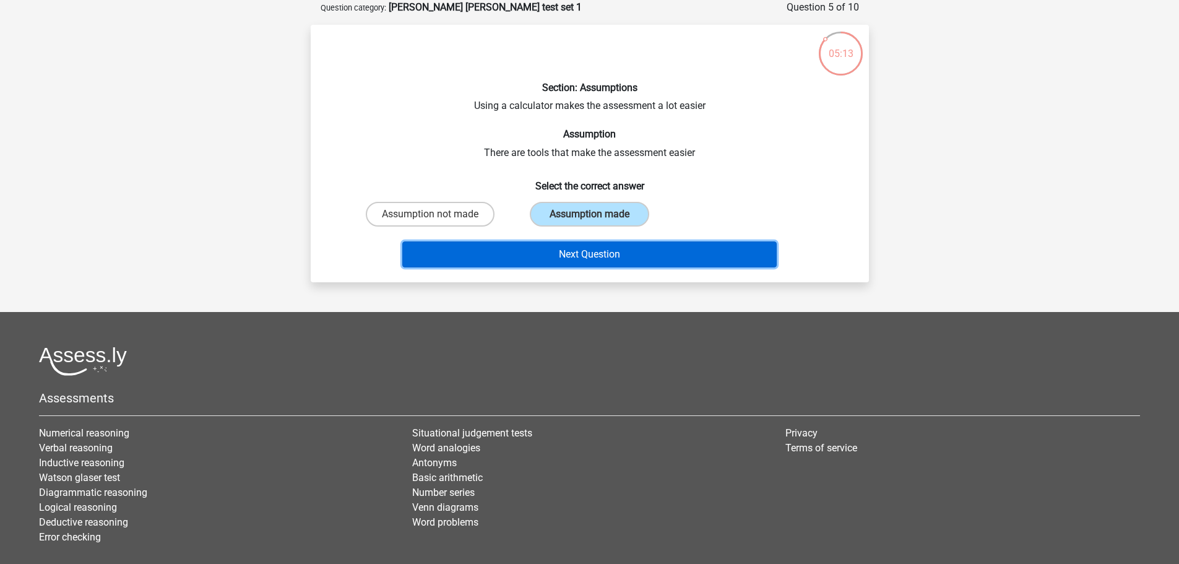
click at [585, 251] on button "Next Question" at bounding box center [589, 254] width 374 height 26
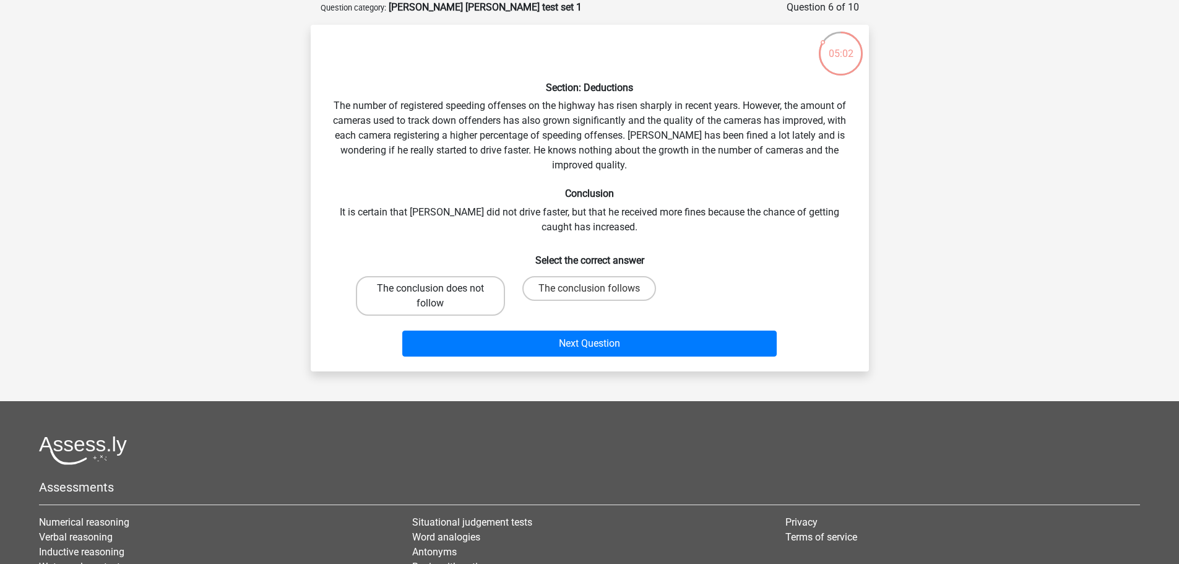
click at [371, 295] on label "The conclusion does not follow" at bounding box center [430, 296] width 149 height 40
click at [430, 295] on input "The conclusion does not follow" at bounding box center [434, 292] width 8 height 8
radio input "true"
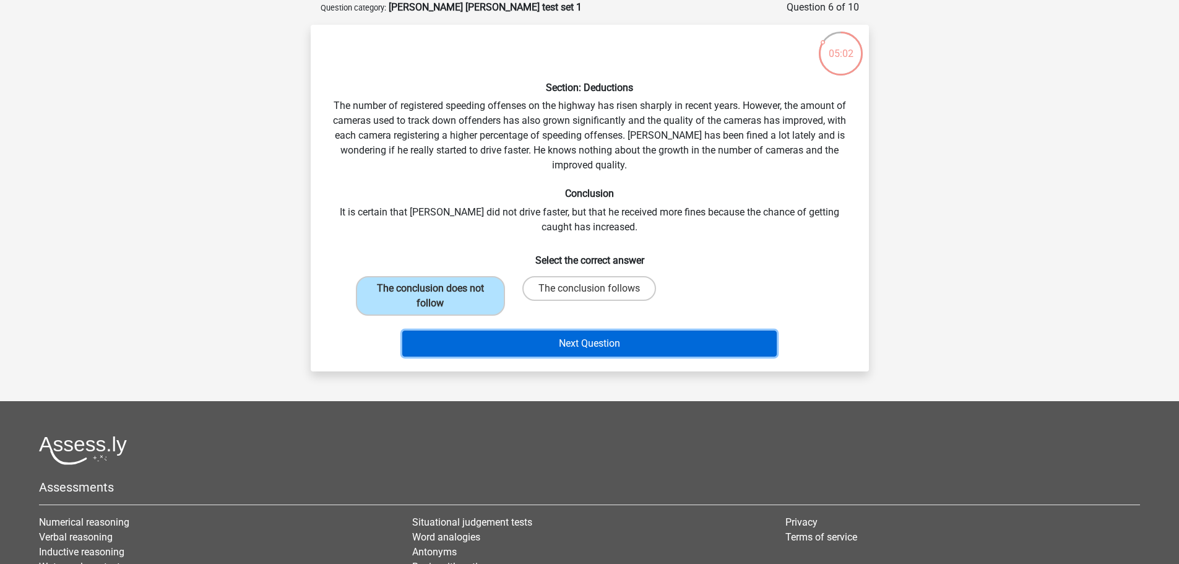
click at [523, 338] on button "Next Question" at bounding box center [589, 343] width 374 height 26
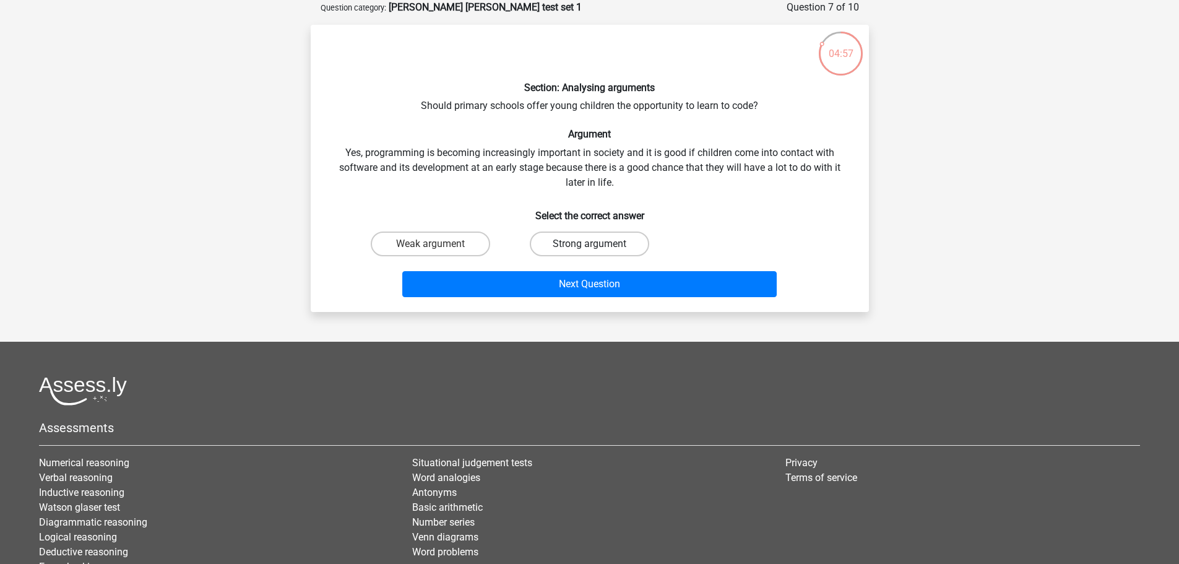
click at [573, 242] on label "Strong argument" at bounding box center [589, 243] width 119 height 25
click at [589, 244] on input "Strong argument" at bounding box center [593, 248] width 8 height 8
radio input "true"
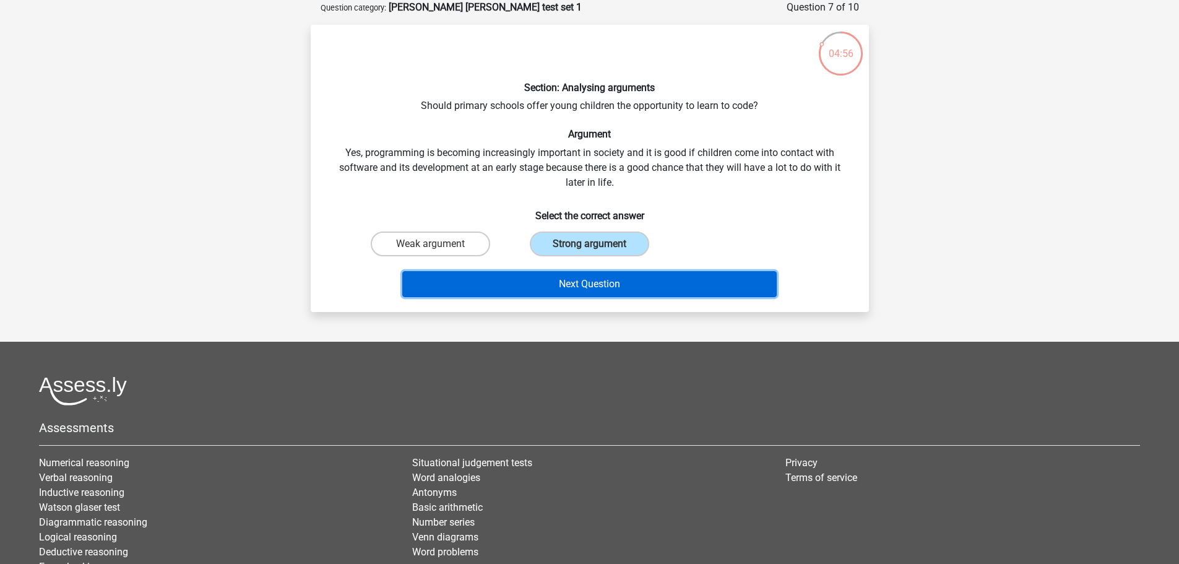
click at [572, 278] on button "Next Question" at bounding box center [589, 284] width 374 height 26
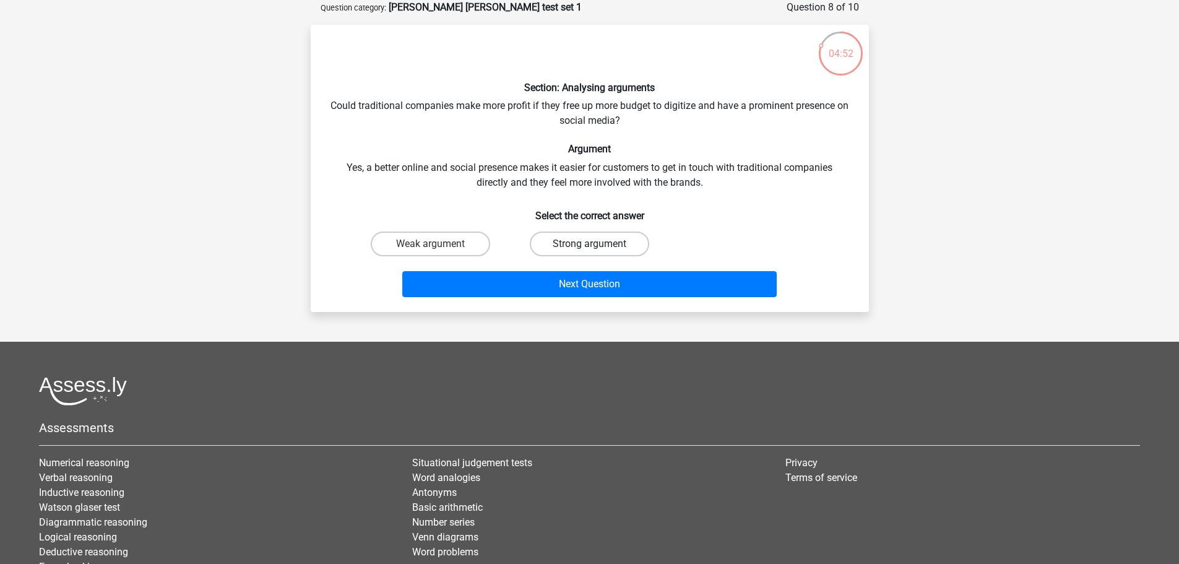
click at [581, 241] on label "Strong argument" at bounding box center [589, 243] width 119 height 25
click at [589, 244] on input "Strong argument" at bounding box center [593, 248] width 8 height 8
radio input "true"
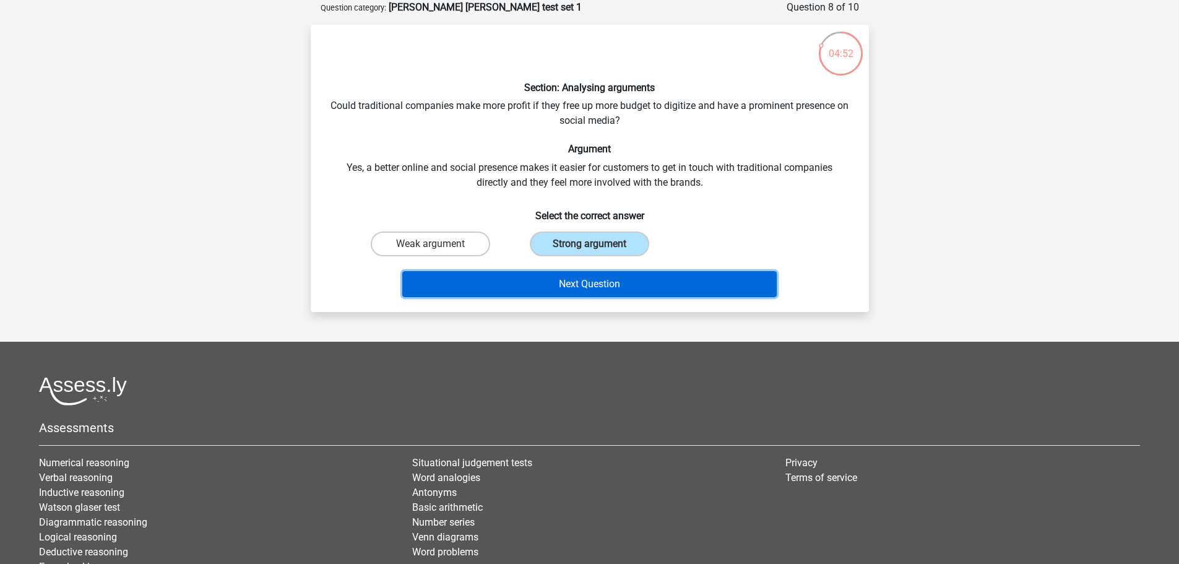
click at [580, 279] on button "Next Question" at bounding box center [589, 284] width 374 height 26
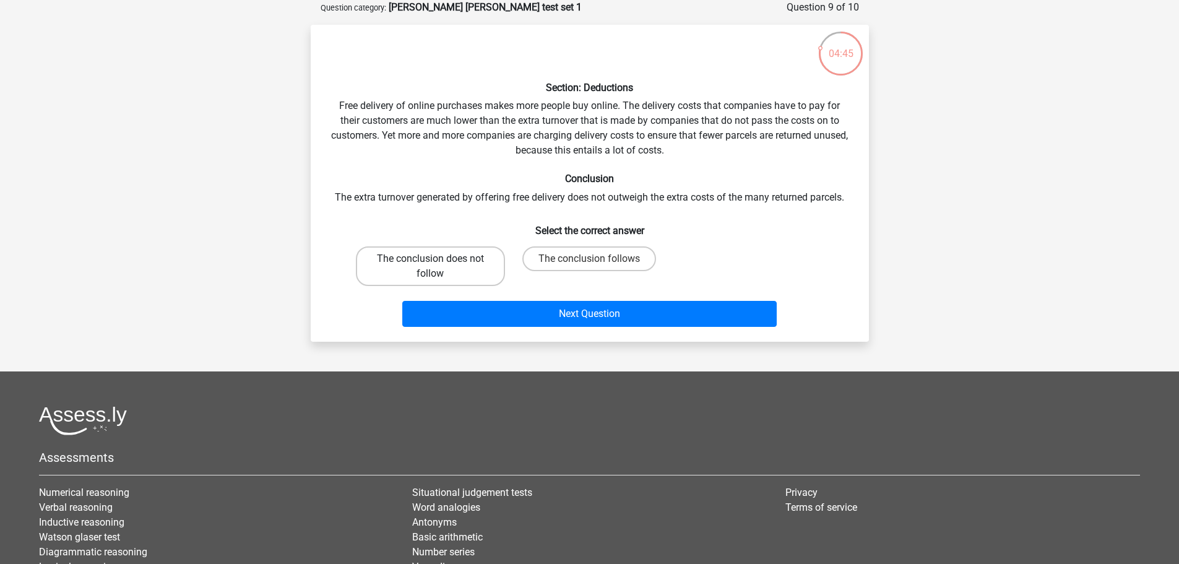
click at [441, 268] on label "The conclusion does not follow" at bounding box center [430, 266] width 149 height 40
click at [438, 267] on input "The conclusion does not follow" at bounding box center [434, 263] width 8 height 8
radio input "true"
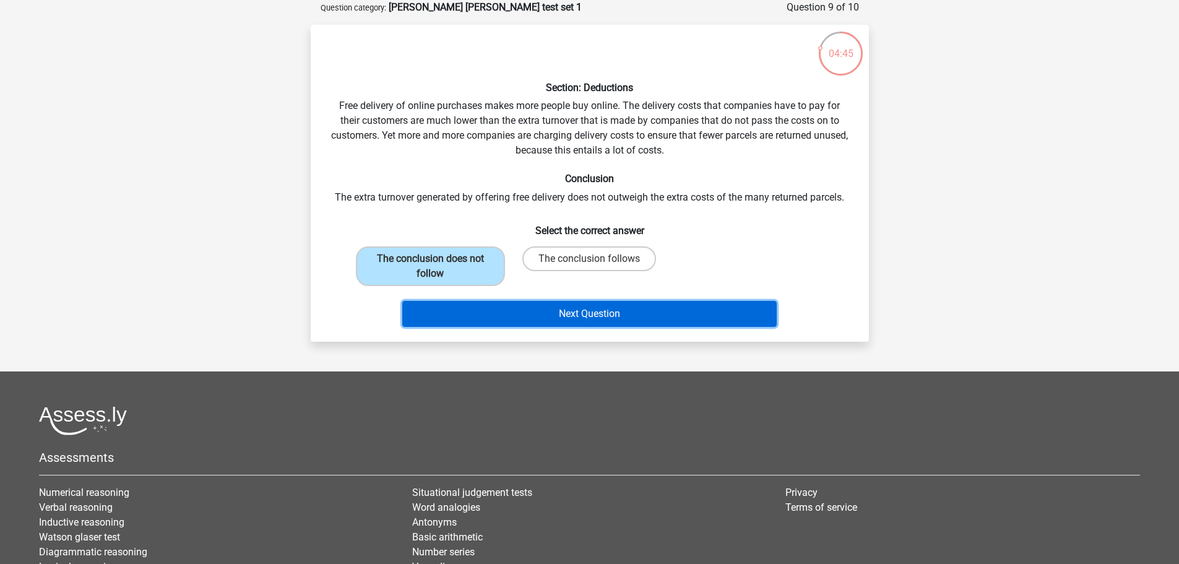
click at [517, 317] on button "Next Question" at bounding box center [589, 314] width 374 height 26
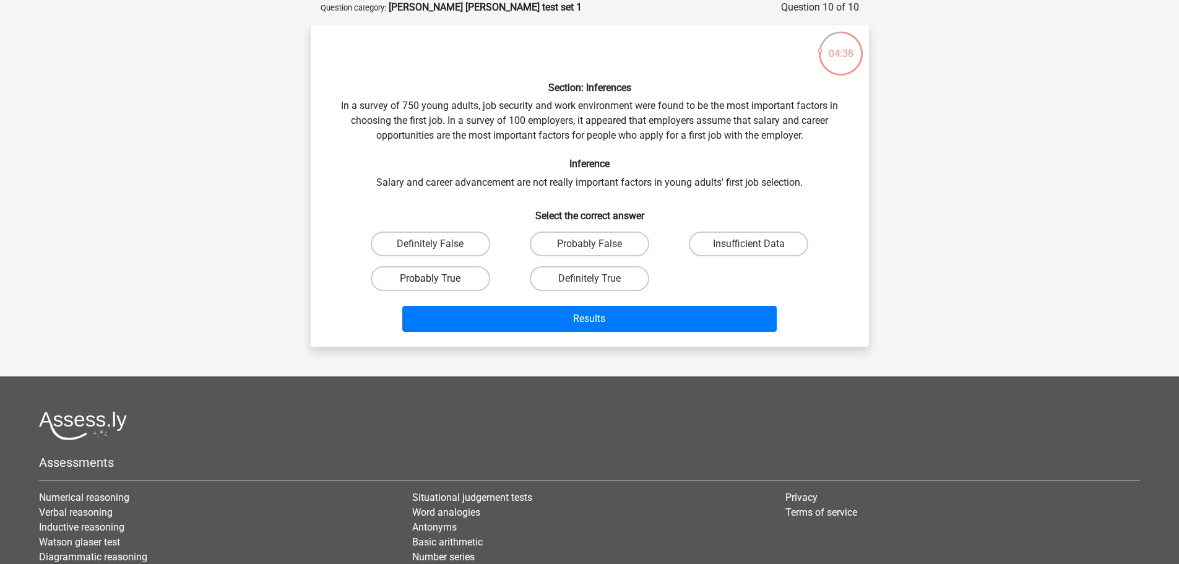
click at [403, 282] on label "Probably True" at bounding box center [430, 278] width 119 height 25
click at [430, 282] on input "Probably True" at bounding box center [434, 282] width 8 height 8
radio input "true"
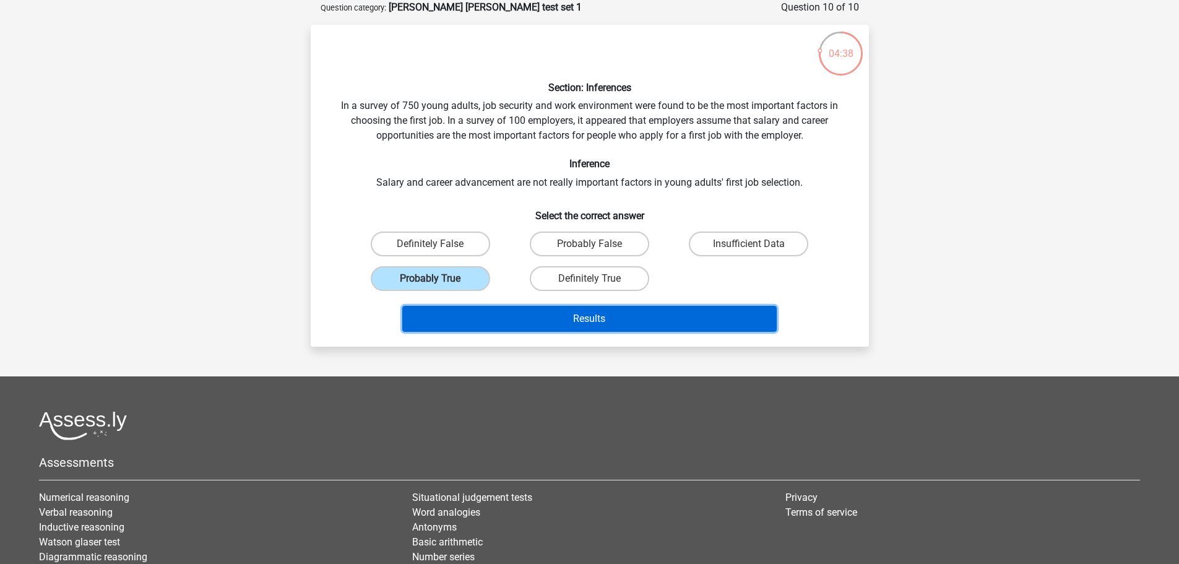
click at [547, 322] on button "Results" at bounding box center [589, 319] width 374 height 26
